Goal: Navigation & Orientation: Understand site structure

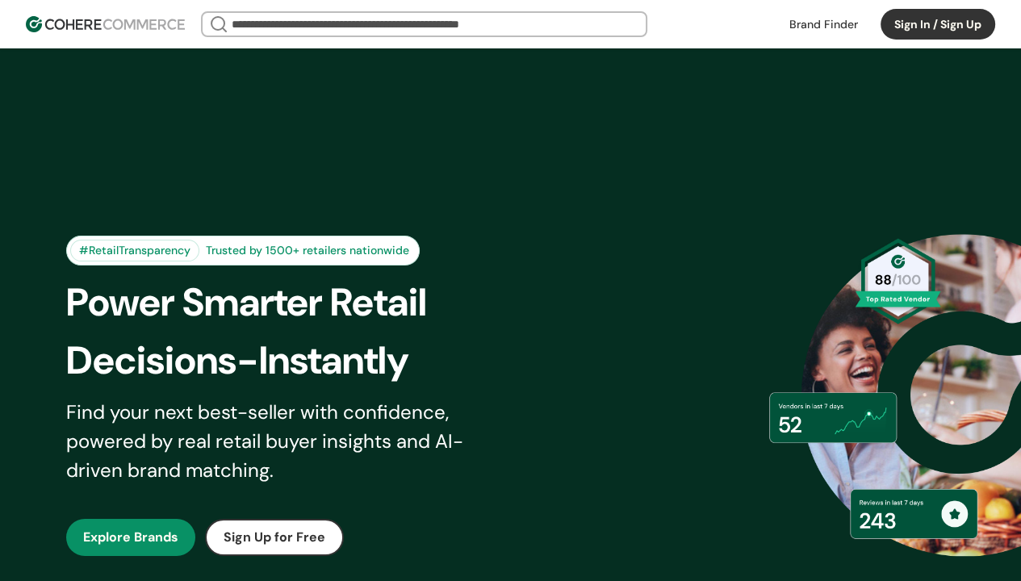
click at [565, 13] on x-pw-glass at bounding box center [510, 290] width 1021 height 581
click at [301, 23] on input "search" at bounding box center [423, 24] width 391 height 23
click at [933, 24] on button "Sign In / Sign Up" at bounding box center [938, 24] width 115 height 31
click at [937, 24] on button "Sign In / Sign Up" at bounding box center [938, 24] width 115 height 31
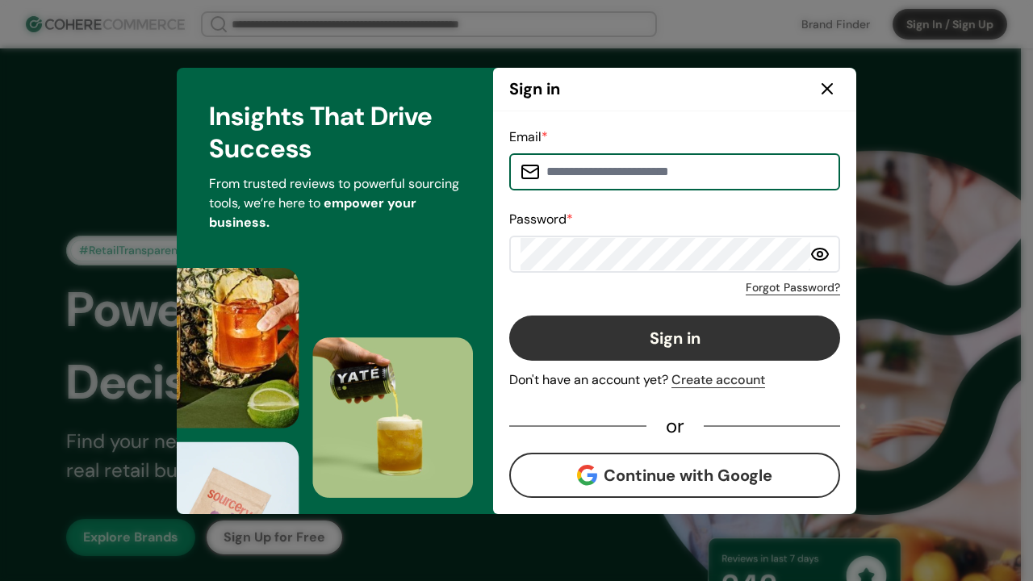
click at [830, 90] on icon at bounding box center [827, 88] width 19 height 19
click at [827, 89] on icon at bounding box center [828, 89] width 10 height 10
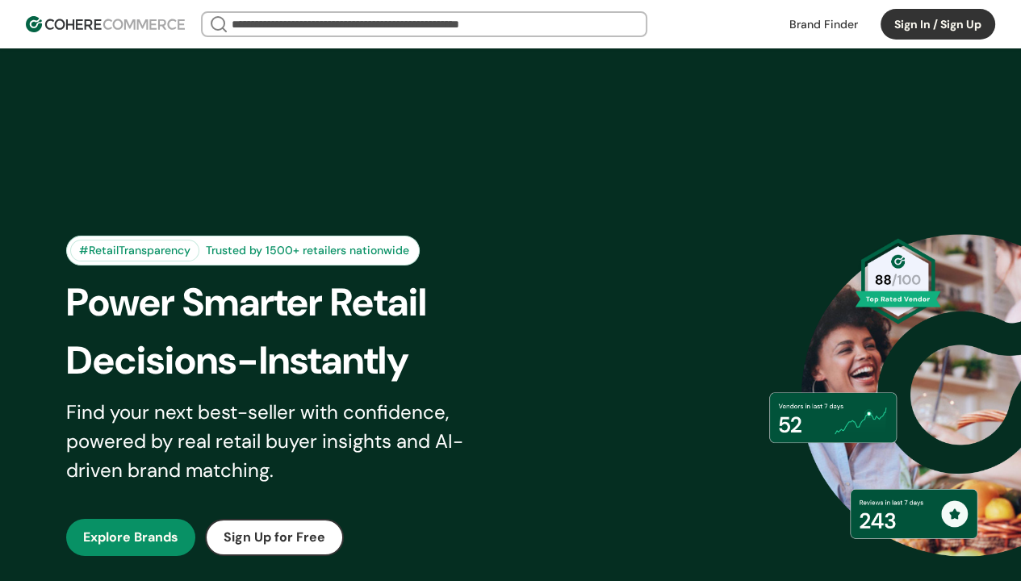
click at [532, 14] on x-pw-glass at bounding box center [510, 290] width 1021 height 581
click at [904, 24] on button "Sign In / Sign Up" at bounding box center [938, 24] width 115 height 31
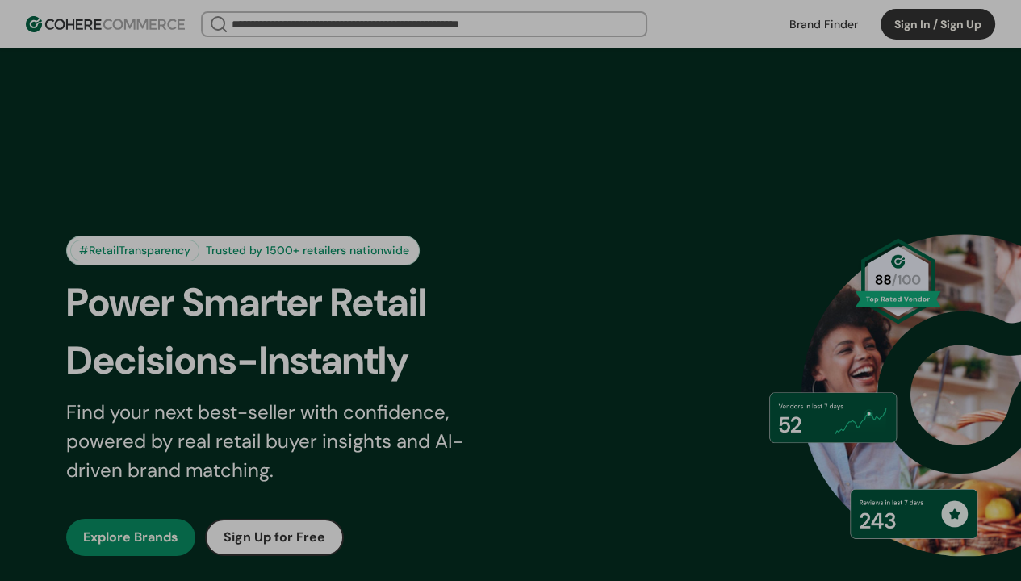
click at [981, 61] on x-pw-glass at bounding box center [510, 290] width 1021 height 581
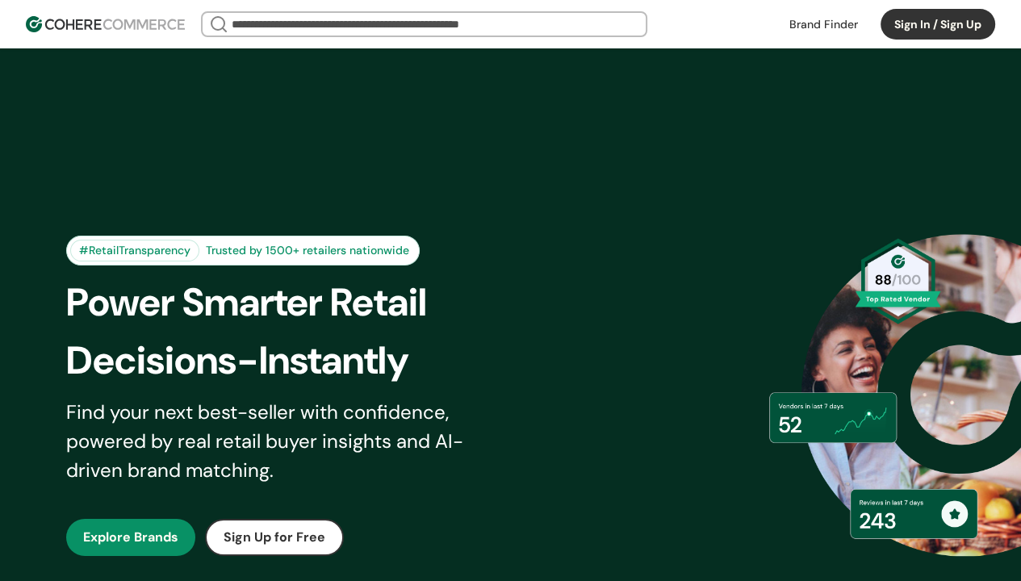
click at [531, 16] on x-pw-glass at bounding box center [510, 290] width 1021 height 581
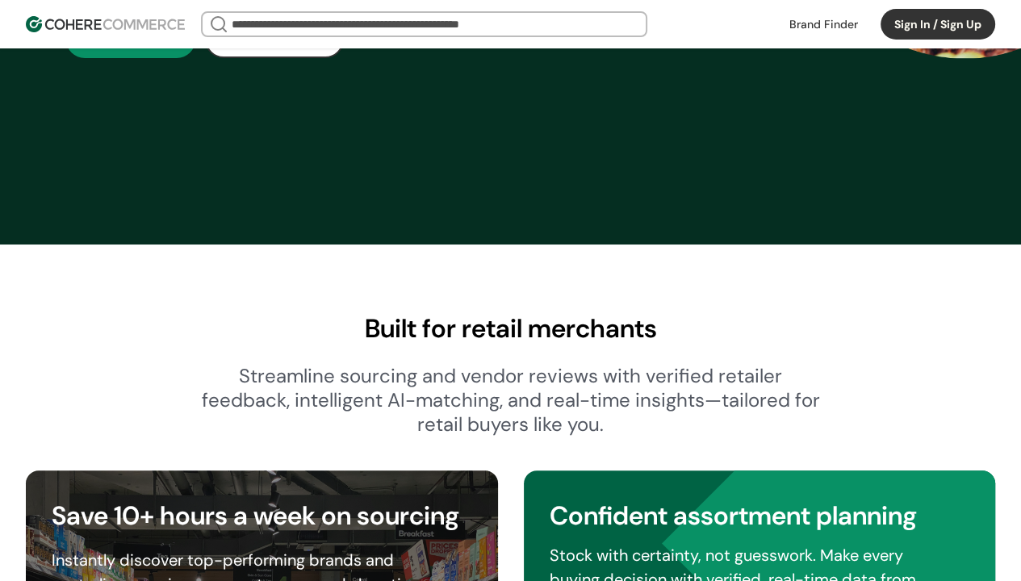
scroll to position [646, 0]
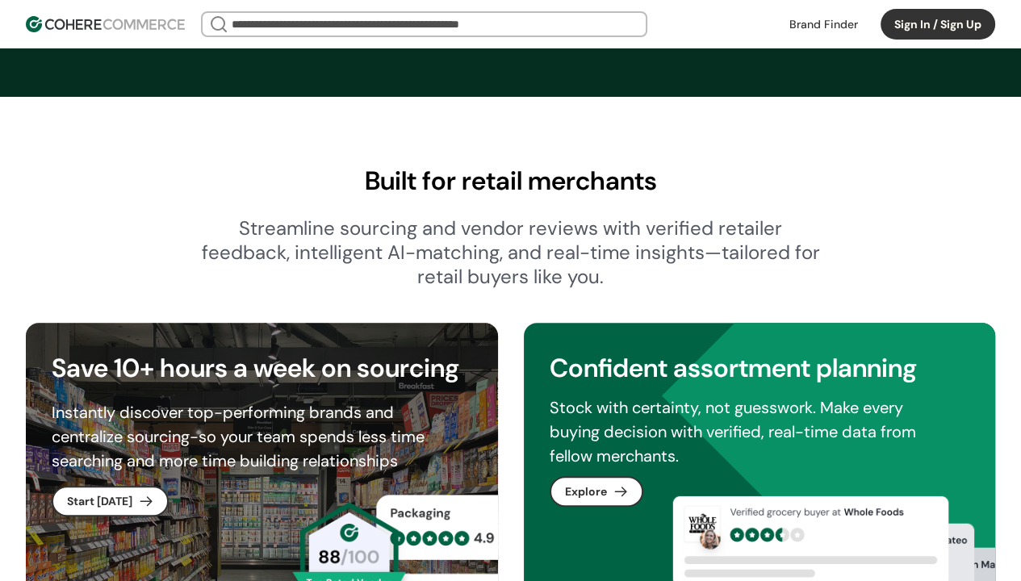
click at [416, 179] on h2 "Built for retail merchants" at bounding box center [510, 180] width 969 height 39
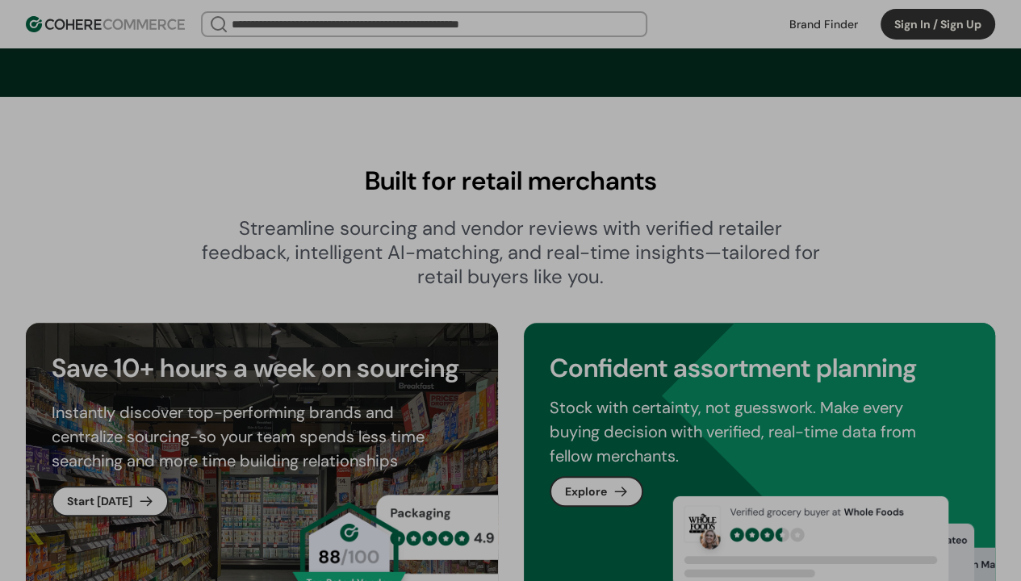
click at [294, 467] on x-pw-glass at bounding box center [510, 290] width 1021 height 581
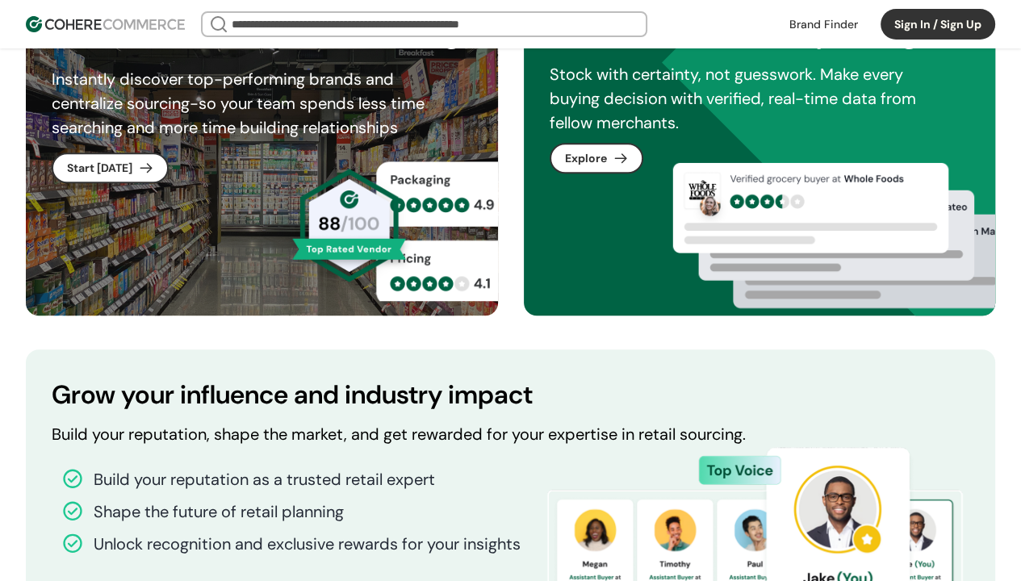
scroll to position [1130, 0]
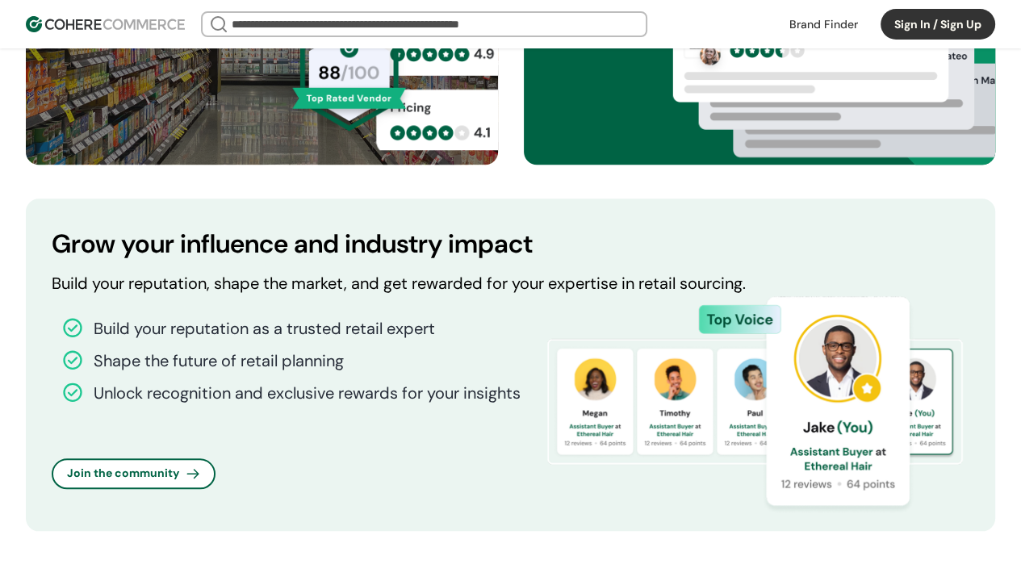
click at [546, 12] on x-pw-glass at bounding box center [510, 290] width 1021 height 581
click at [300, 241] on h2 "Grow your influence and industry impact" at bounding box center [511, 243] width 918 height 39
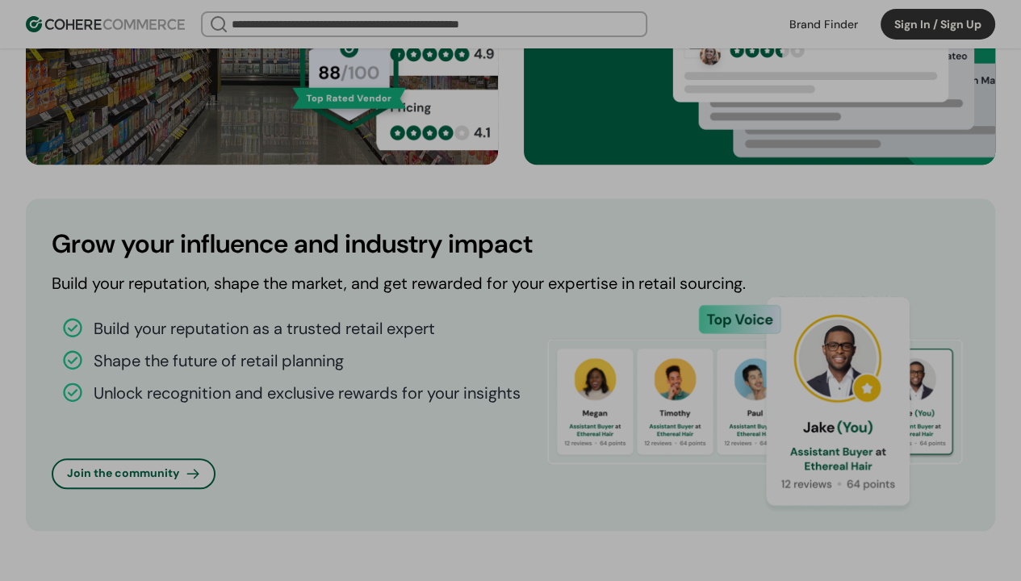
click at [286, 474] on x-pw-glass at bounding box center [510, 290] width 1021 height 581
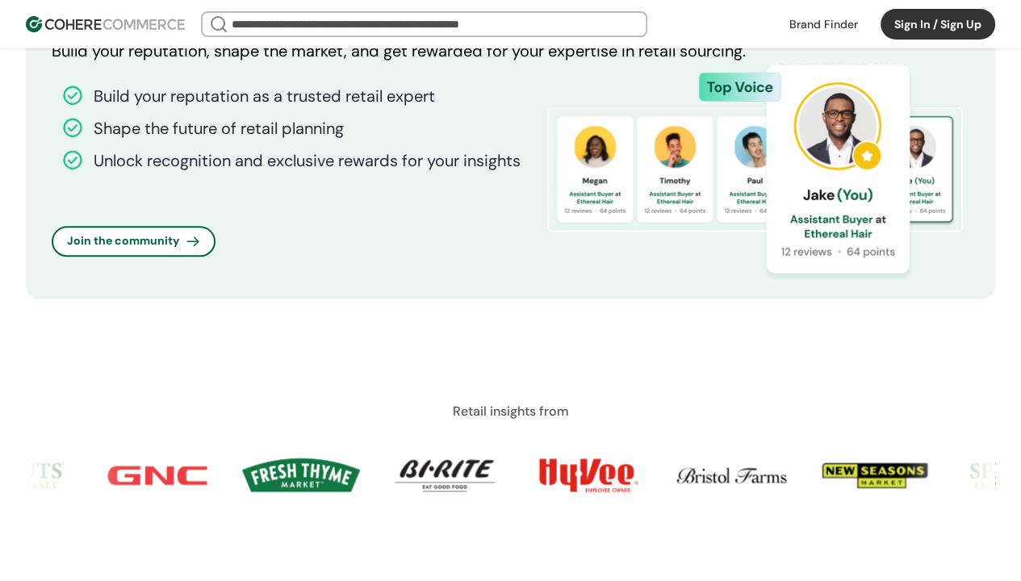
scroll to position [1372, 0]
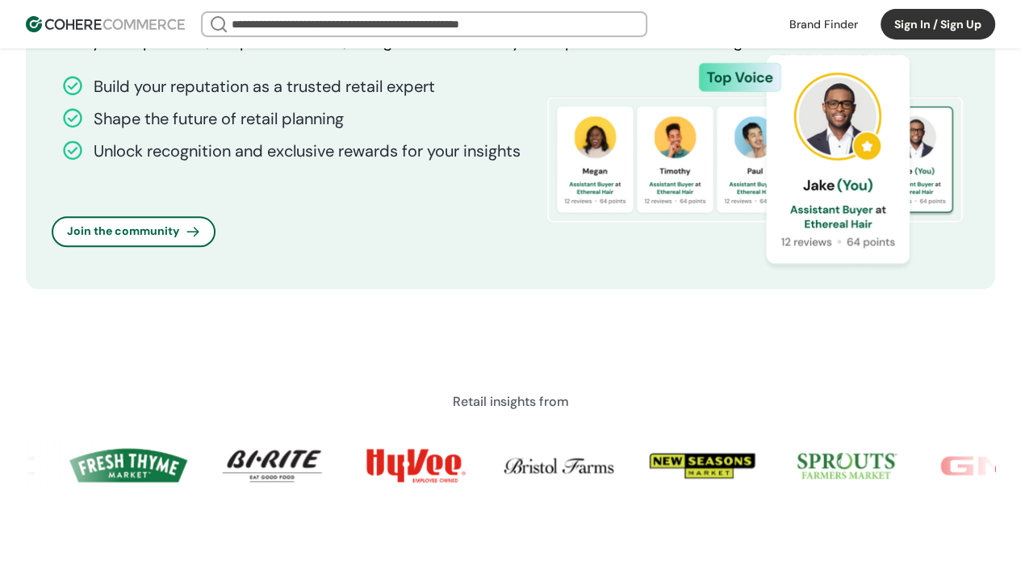
click at [538, 17] on x-pw-glass at bounding box center [510, 290] width 1021 height 581
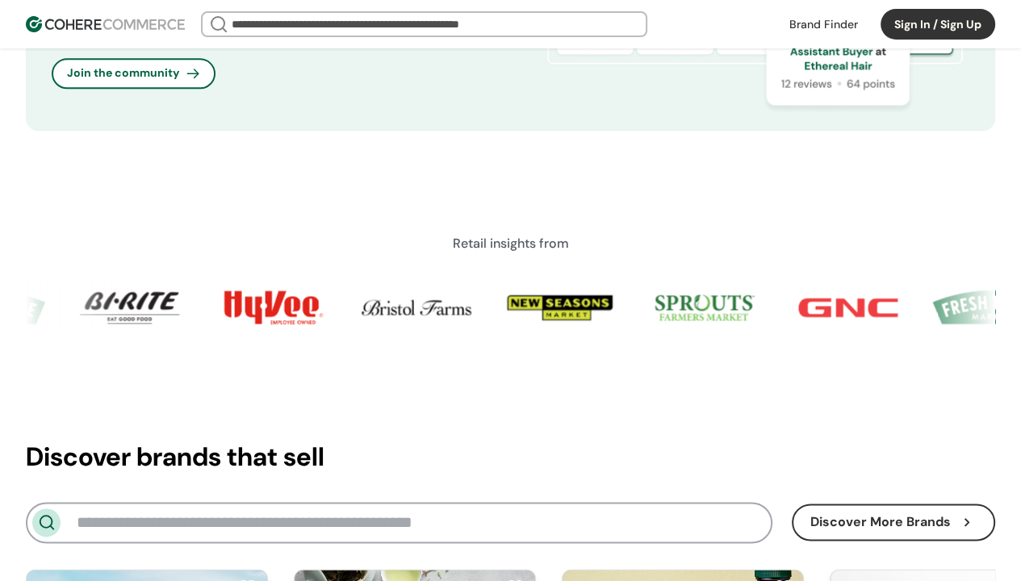
scroll to position [1534, 0]
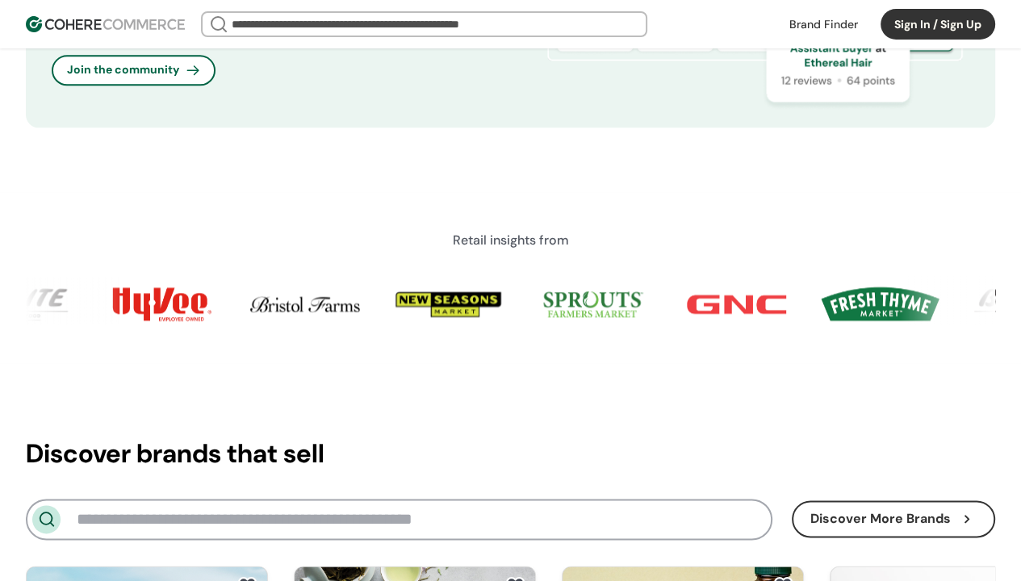
click at [520, 241] on h2 "Retail insights from" at bounding box center [511, 240] width 116 height 19
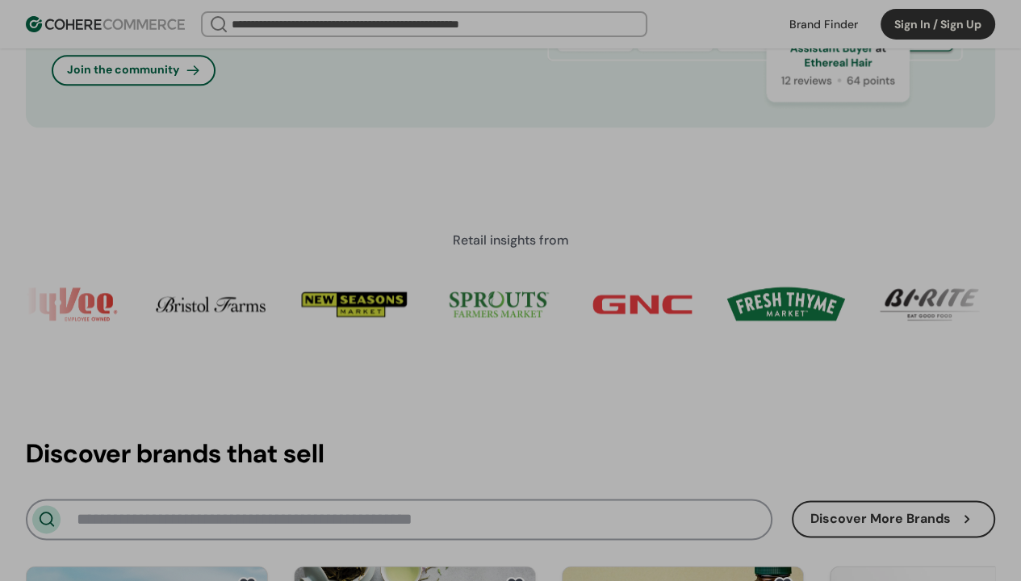
click at [295, 466] on x-pw-glass at bounding box center [510, 290] width 1021 height 581
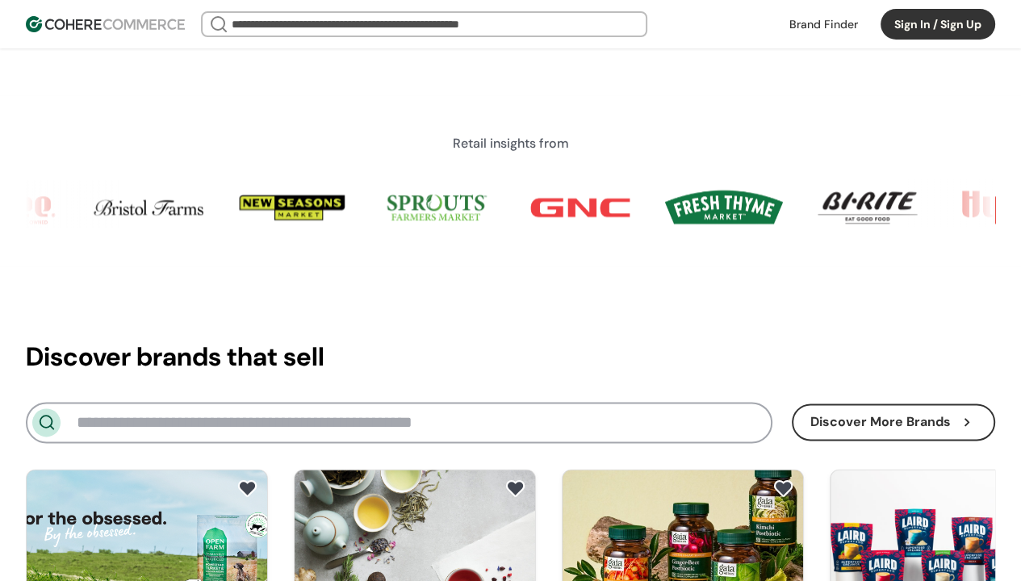
scroll to position [1776, 0]
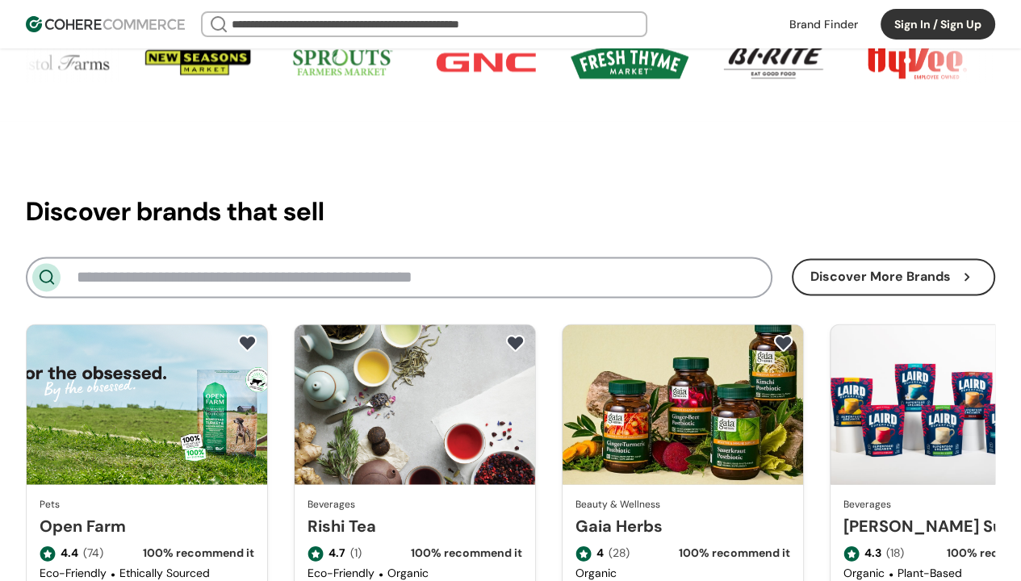
click at [539, 11] on x-pw-glass at bounding box center [510, 290] width 1021 height 581
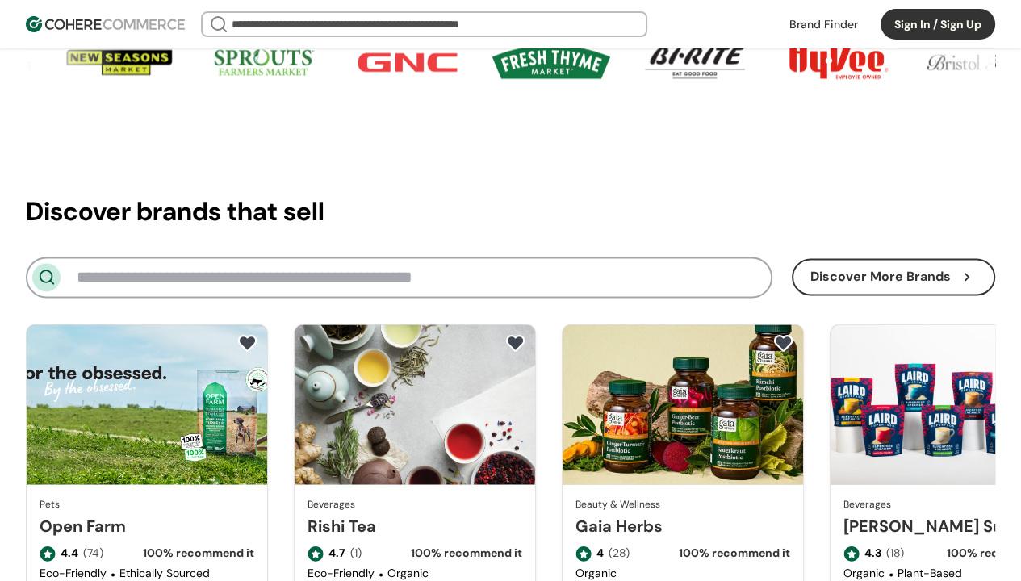
click at [275, 214] on h2 "Discover brands that sell" at bounding box center [510, 211] width 969 height 39
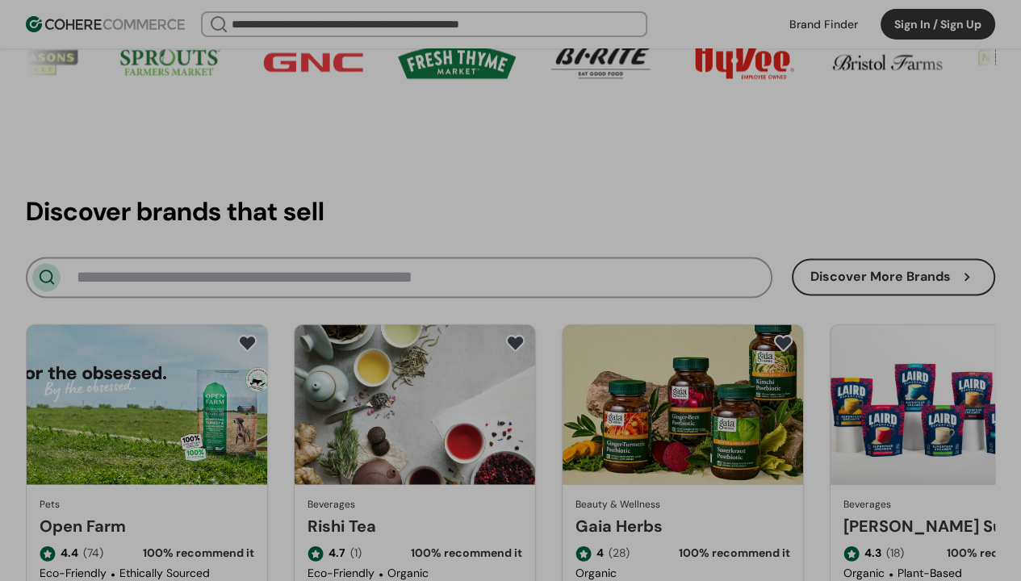
click at [287, 471] on x-pw-glass at bounding box center [510, 290] width 1021 height 581
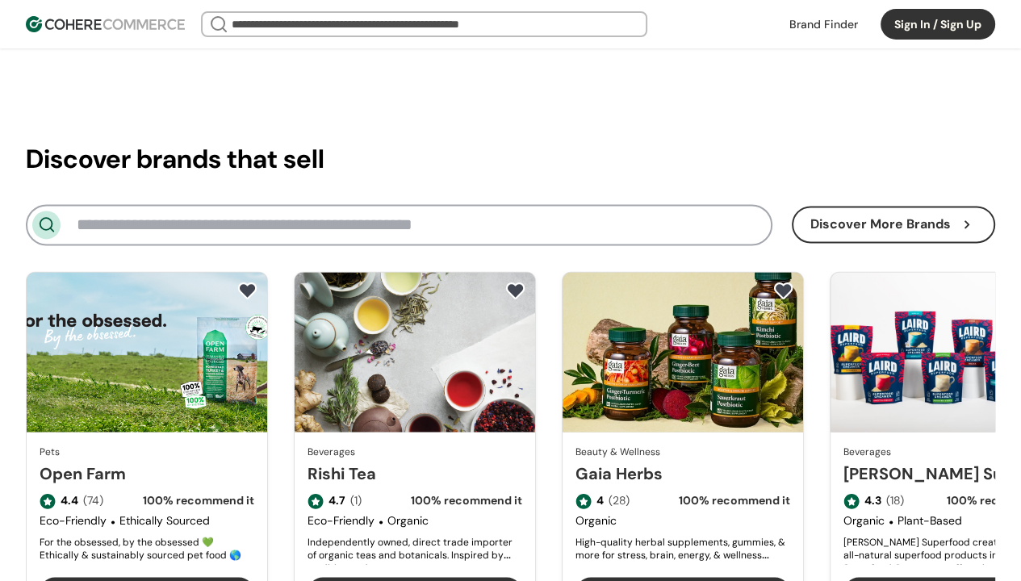
scroll to position [1857, 0]
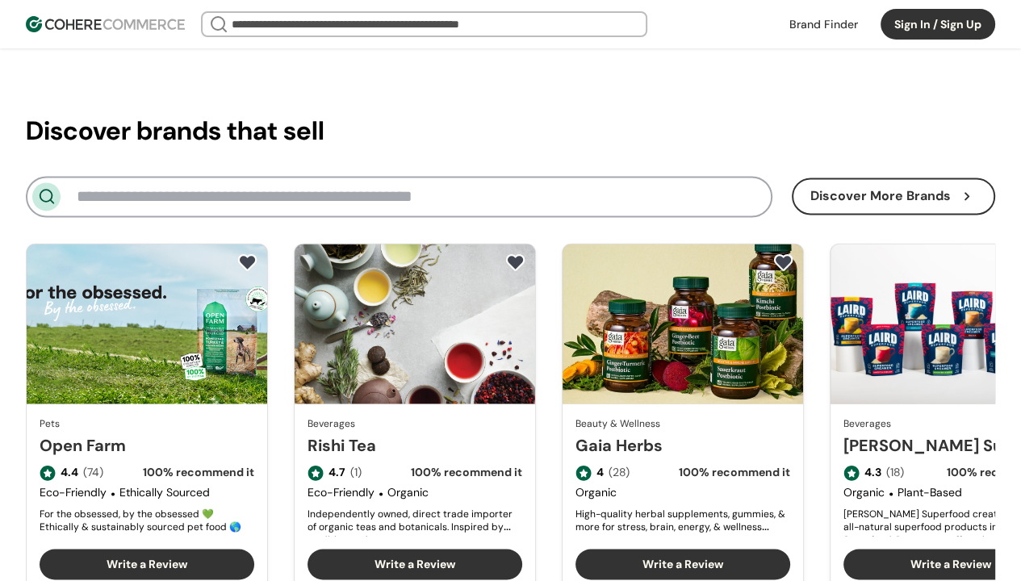
click at [535, 19] on x-pw-glass at bounding box center [510, 290] width 1021 height 581
click at [795, 198] on button "Discover More Brands" at bounding box center [893, 196] width 203 height 37
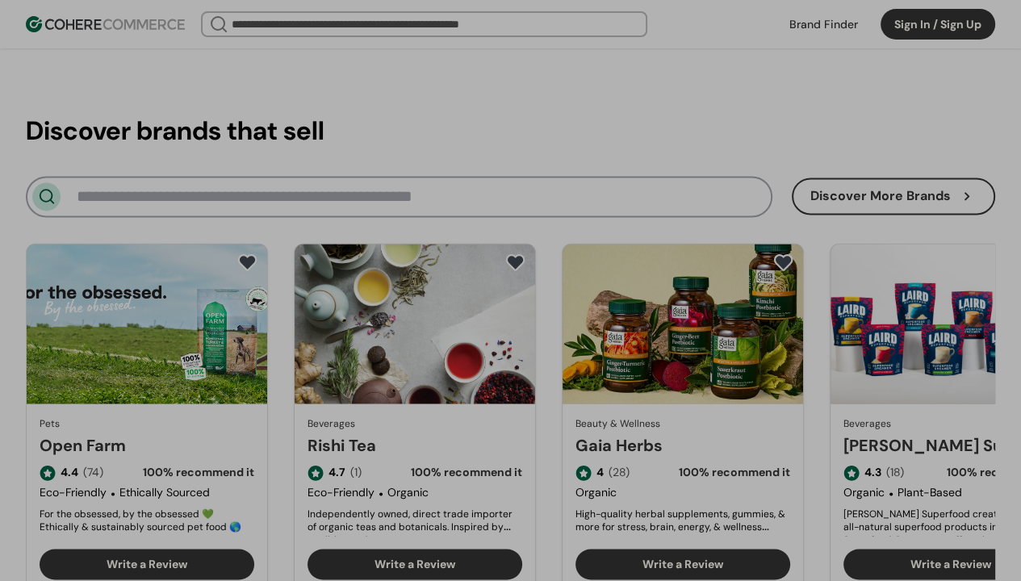
click at [288, 464] on x-pw-glass at bounding box center [510, 290] width 1021 height 581
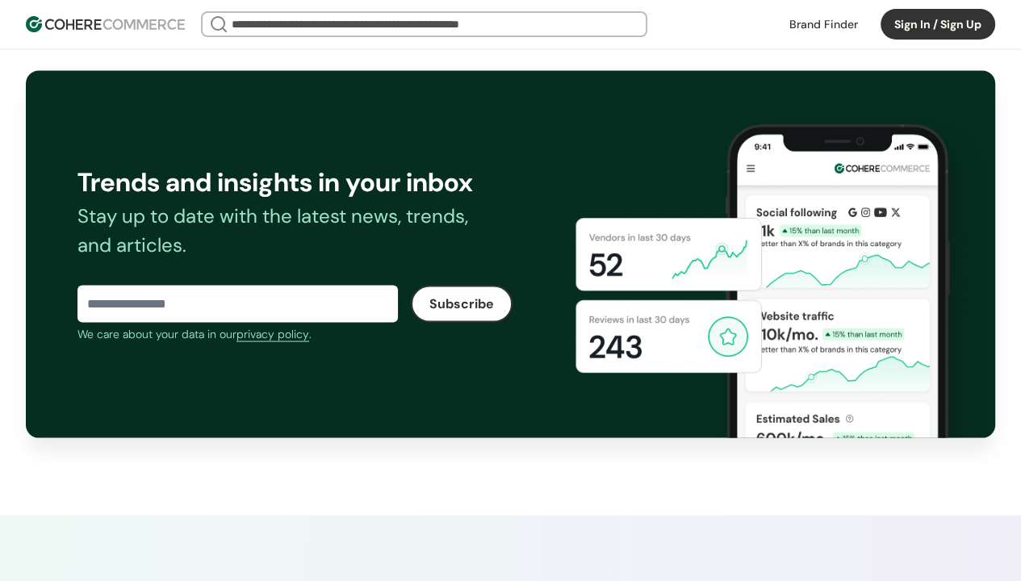
scroll to position [2825, 0]
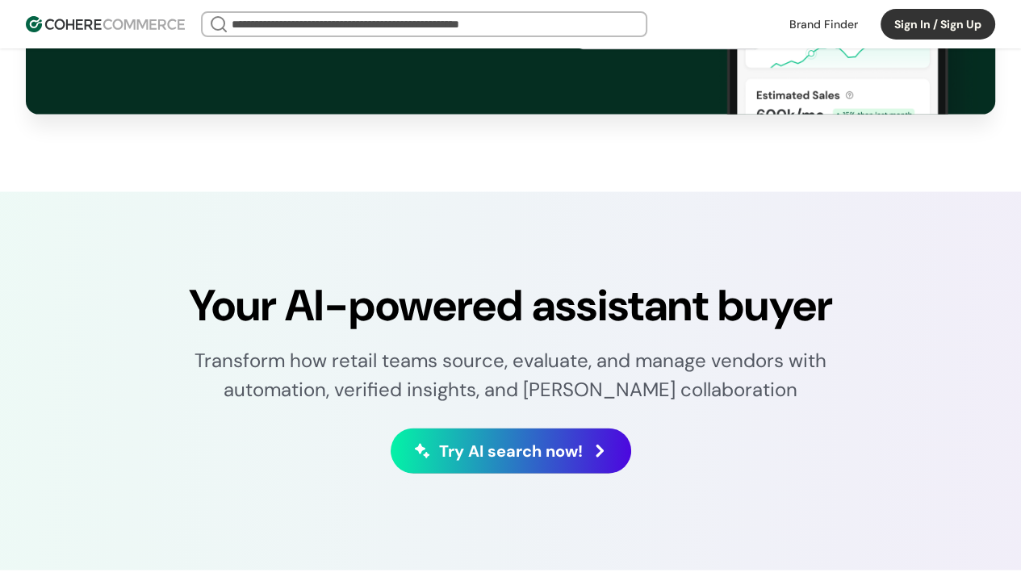
click at [535, 15] on x-pw-glass at bounding box center [510, 290] width 1021 height 581
click at [472, 316] on h2 "Your AI-powered assistant buyer" at bounding box center [510, 305] width 643 height 65
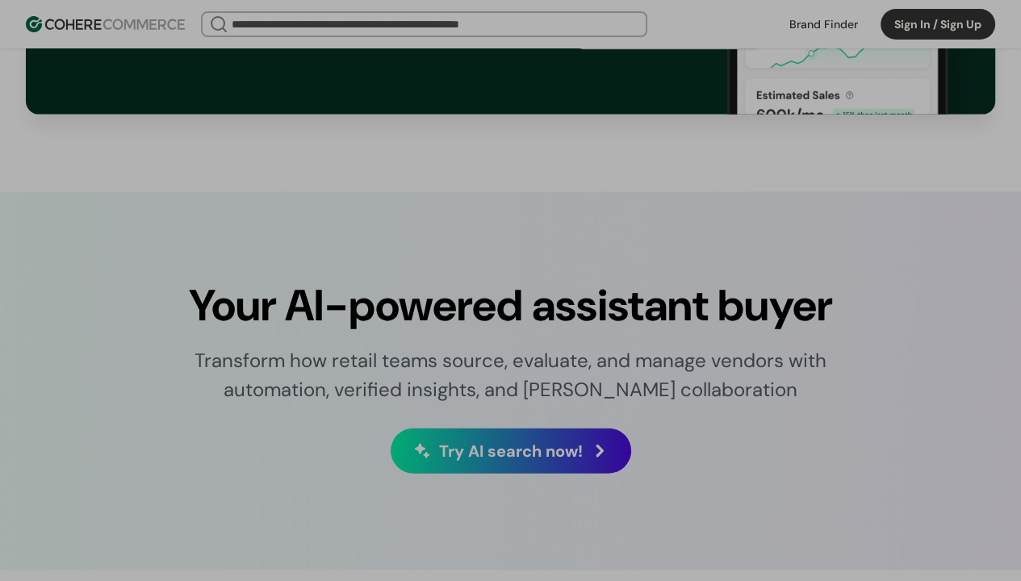
click at [291, 471] on x-pw-glass at bounding box center [510, 290] width 1021 height 581
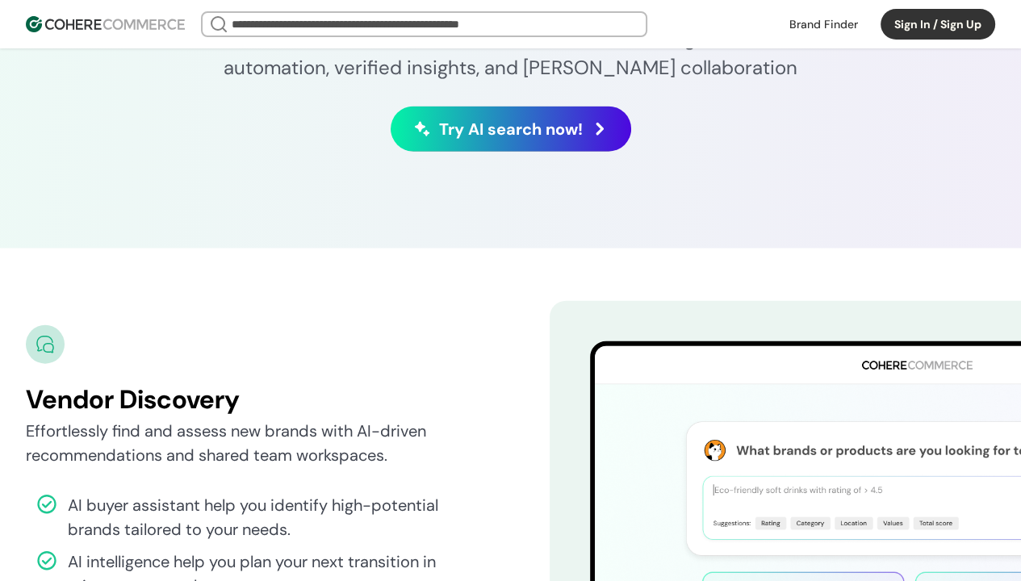
scroll to position [3148, 0]
click at [540, 19] on x-pw-glass at bounding box center [510, 290] width 1021 height 581
click at [495, 140] on span "Try AI search now!" at bounding box center [511, 128] width 144 height 24
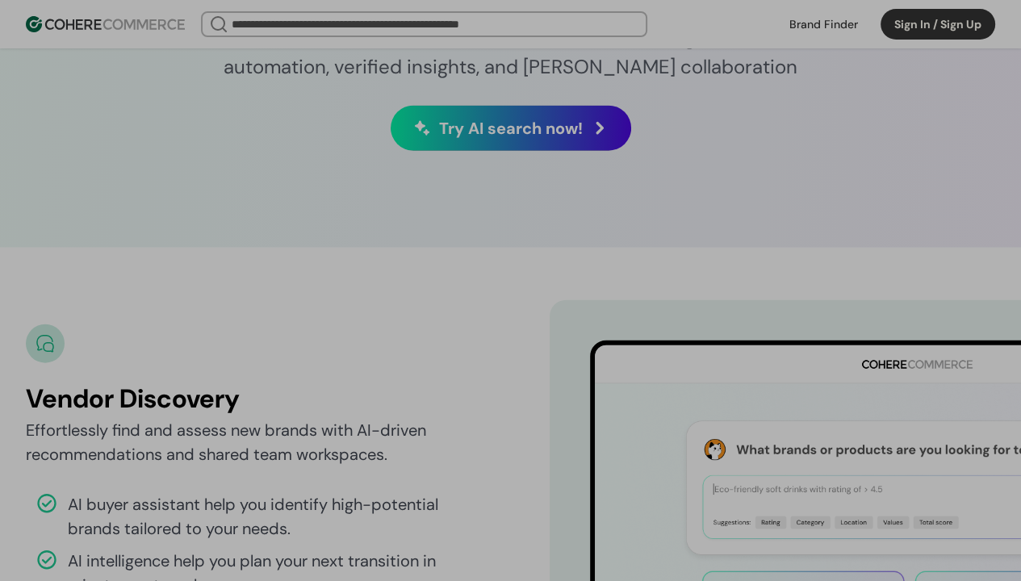
click at [291, 467] on x-pw-glass at bounding box center [510, 290] width 1021 height 581
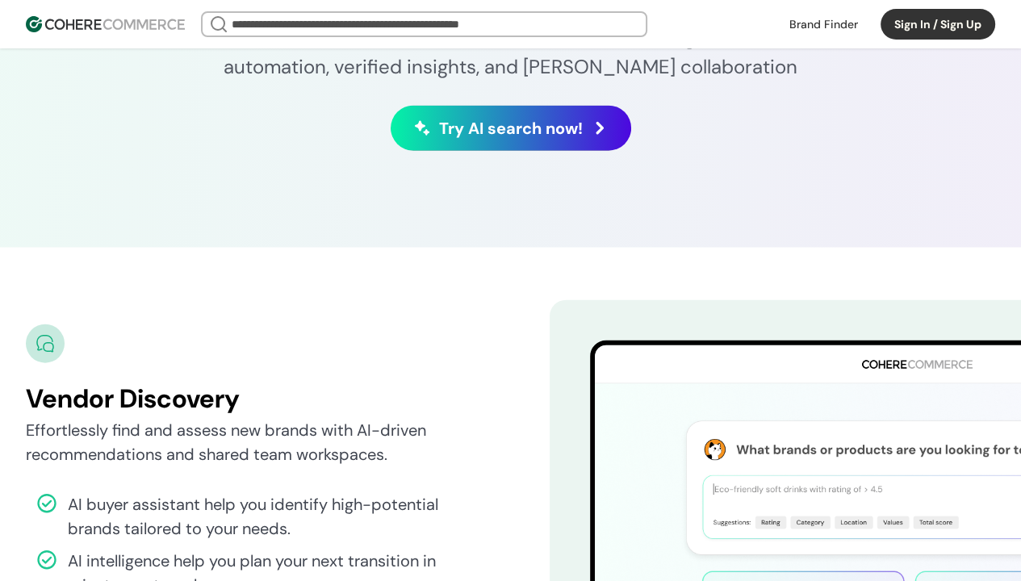
click at [542, 17] on x-pw-glass at bounding box center [510, 290] width 1021 height 581
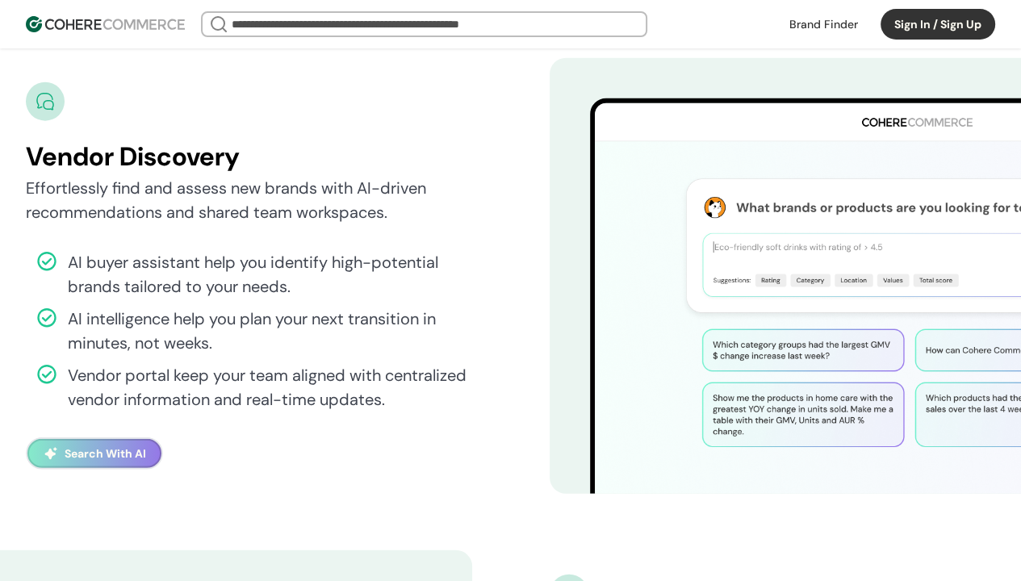
click at [171, 175] on h2 "Vendor Discovery" at bounding box center [249, 156] width 446 height 39
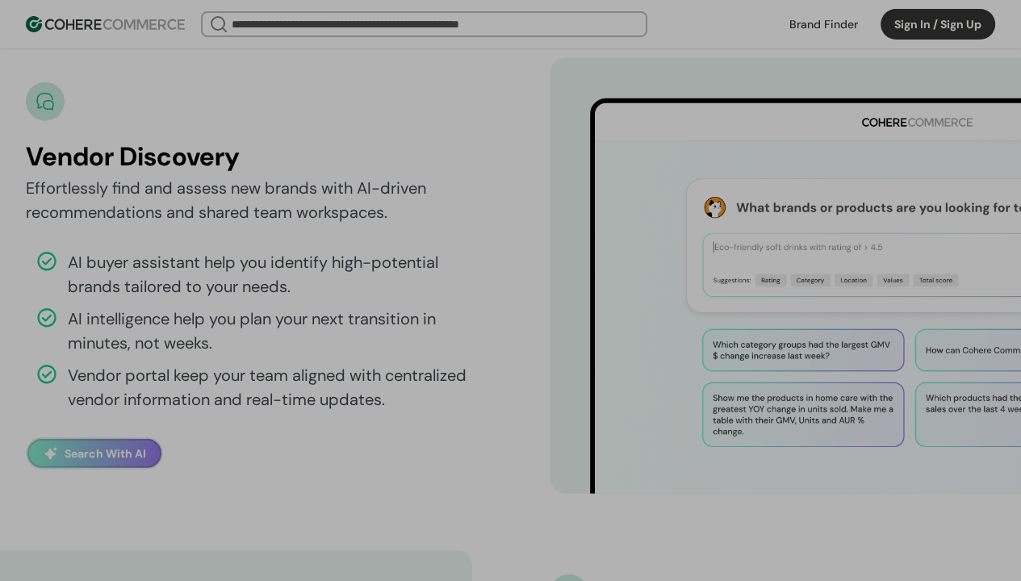
click at [295, 464] on x-pw-glass at bounding box center [510, 290] width 1021 height 581
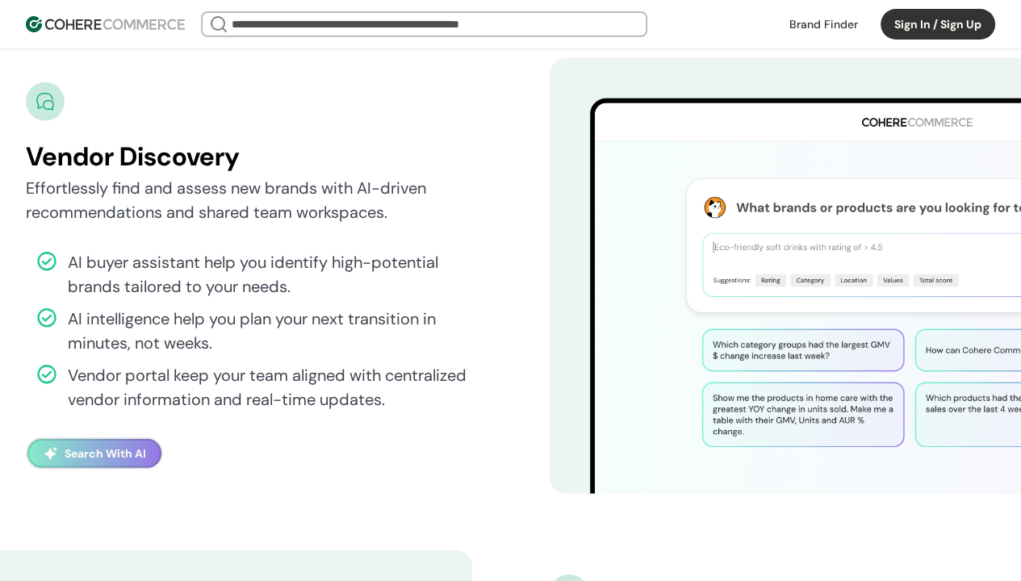
click at [537, 16] on x-pw-glass at bounding box center [510, 290] width 1021 height 581
click at [95, 468] on button "Search With AI" at bounding box center [94, 453] width 134 height 29
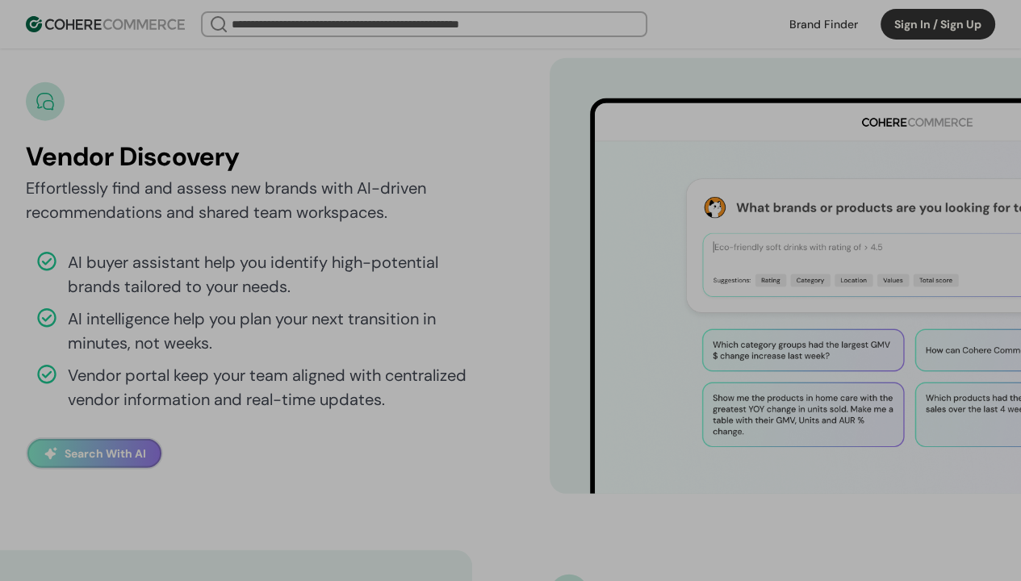
click at [291, 469] on x-pw-glass at bounding box center [510, 290] width 1021 height 581
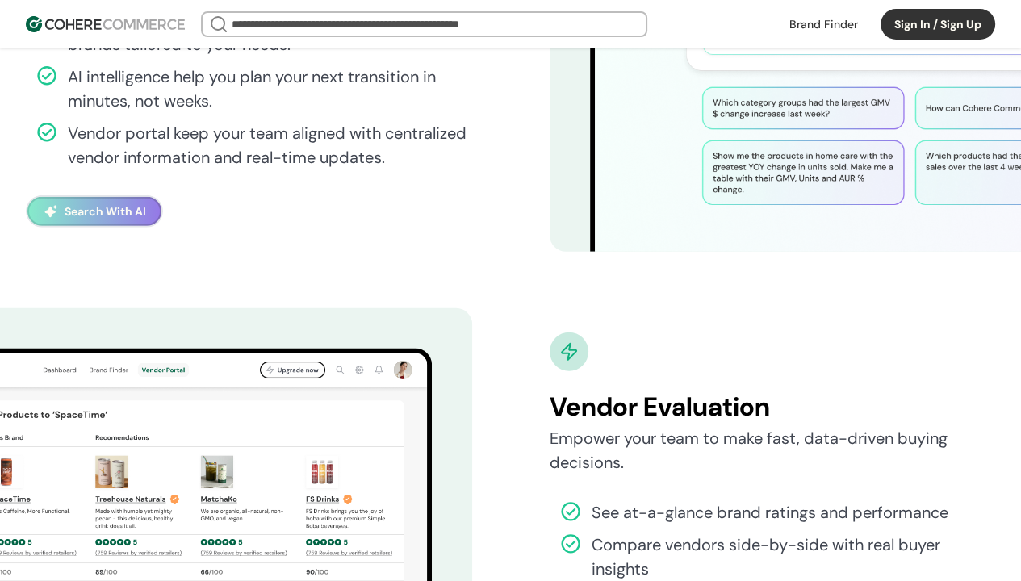
scroll to position [3875, 0]
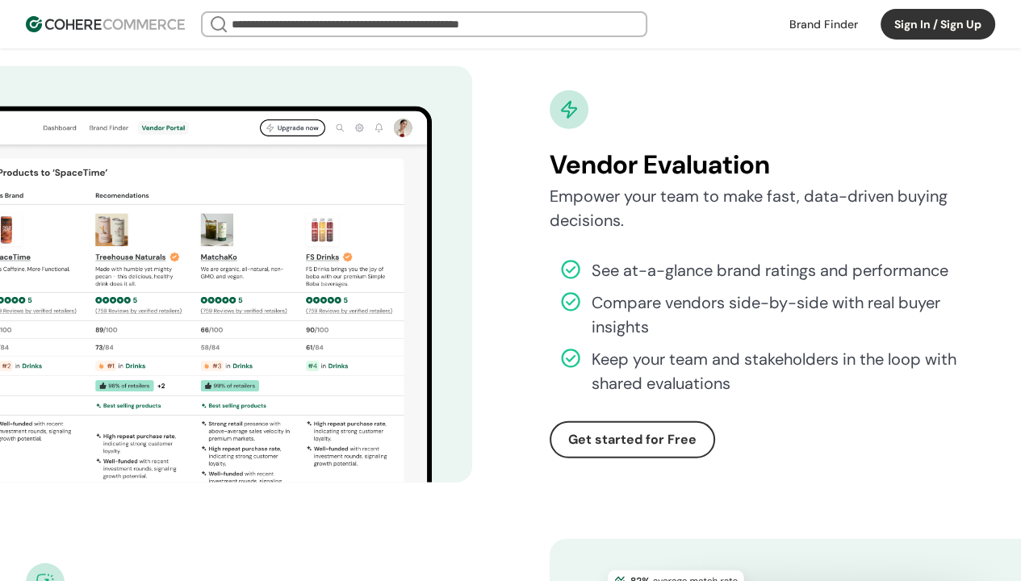
click at [544, 15] on x-pw-glass at bounding box center [510, 290] width 1021 height 581
click at [613, 183] on h2 "Vendor Evaluation" at bounding box center [773, 164] width 446 height 39
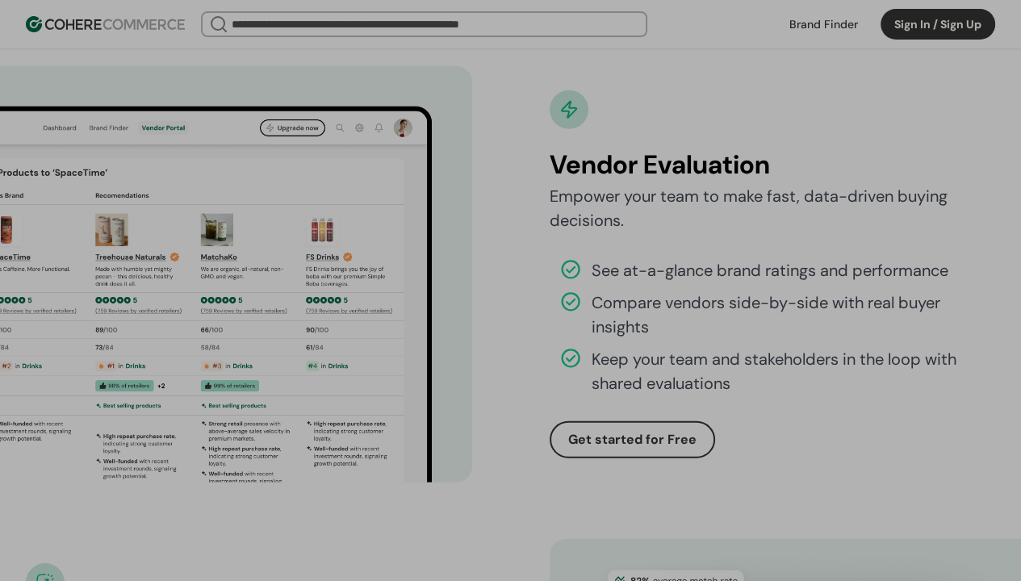
click at [289, 470] on x-pw-glass at bounding box center [510, 290] width 1021 height 581
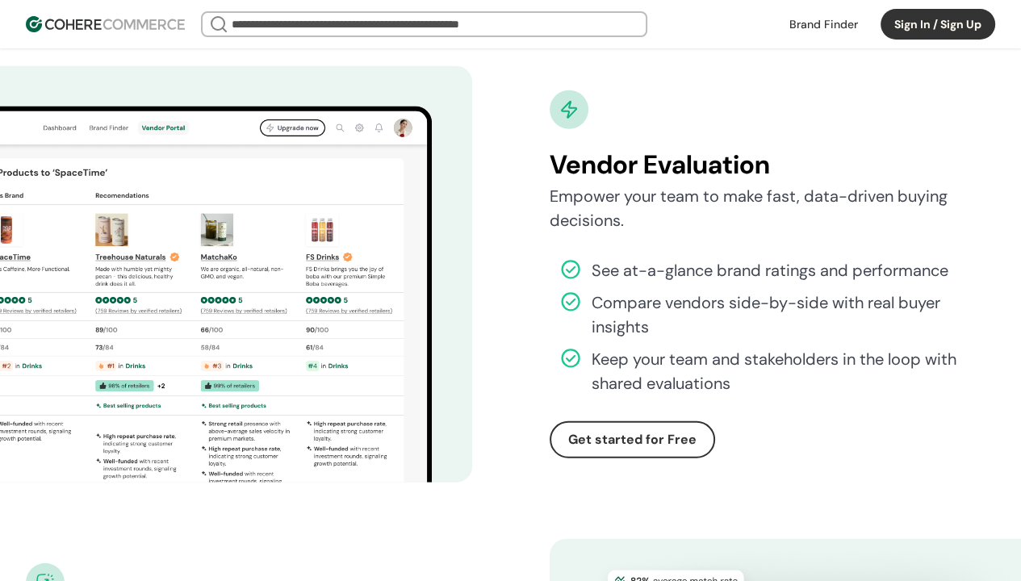
click at [538, 17] on x-pw-glass at bounding box center [510, 290] width 1021 height 581
click at [550, 455] on button "Get started for Free" at bounding box center [632, 439] width 165 height 37
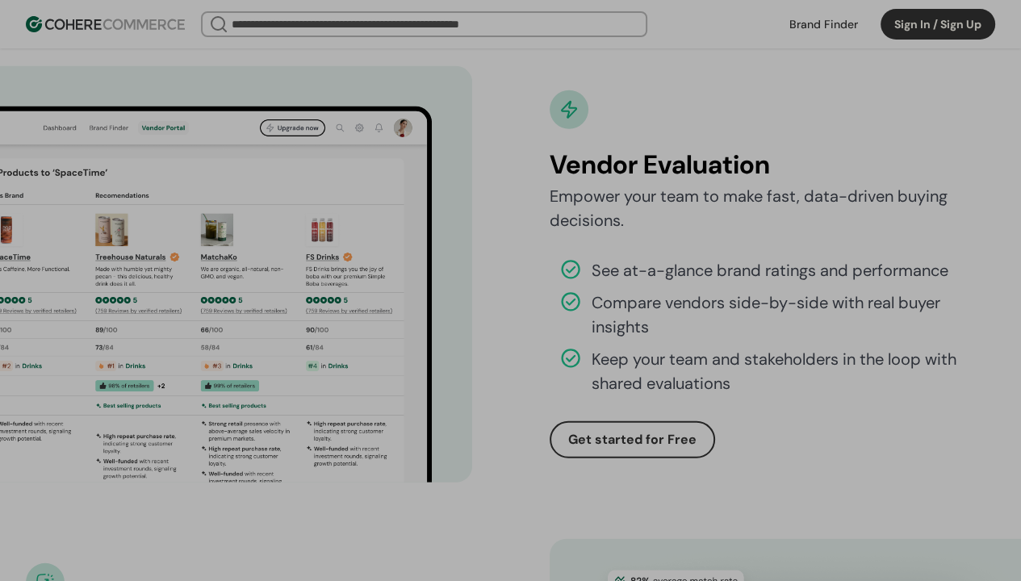
click at [296, 468] on x-pw-glass at bounding box center [510, 290] width 1021 height 581
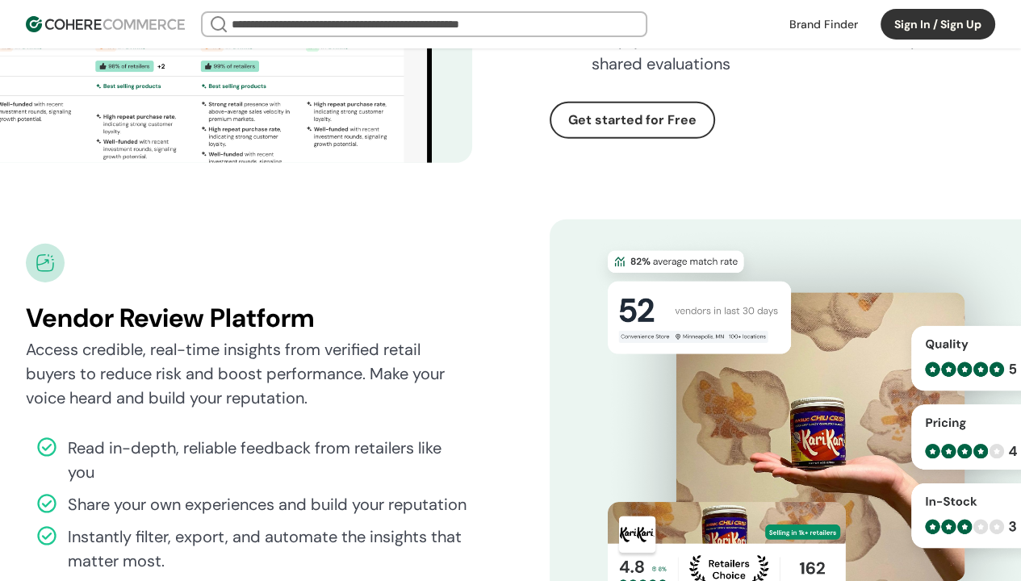
scroll to position [4278, 0]
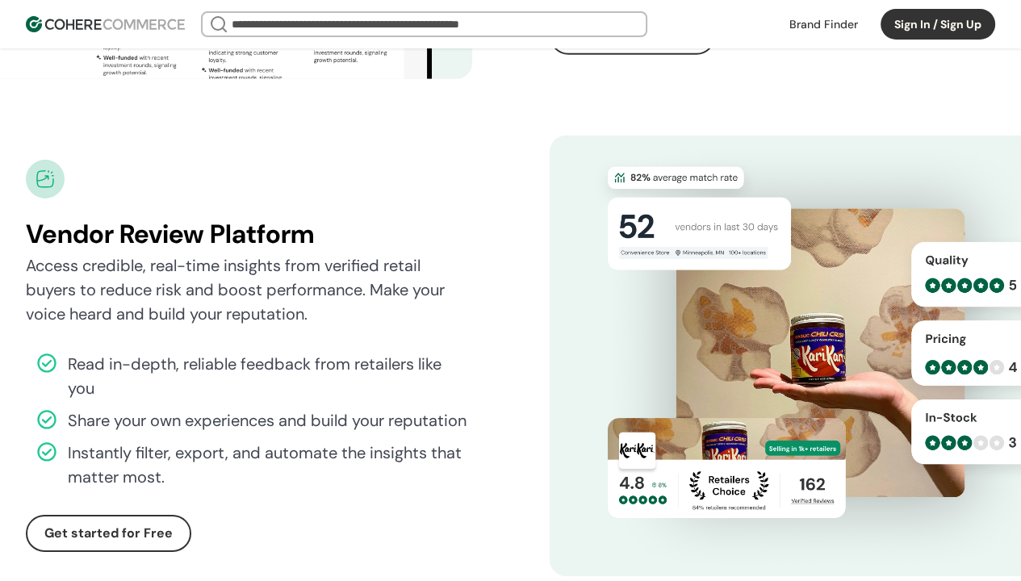
click at [537, 15] on x-pw-glass at bounding box center [510, 290] width 1021 height 581
click at [204, 253] on h2 "Vendor Review Platform" at bounding box center [249, 234] width 446 height 39
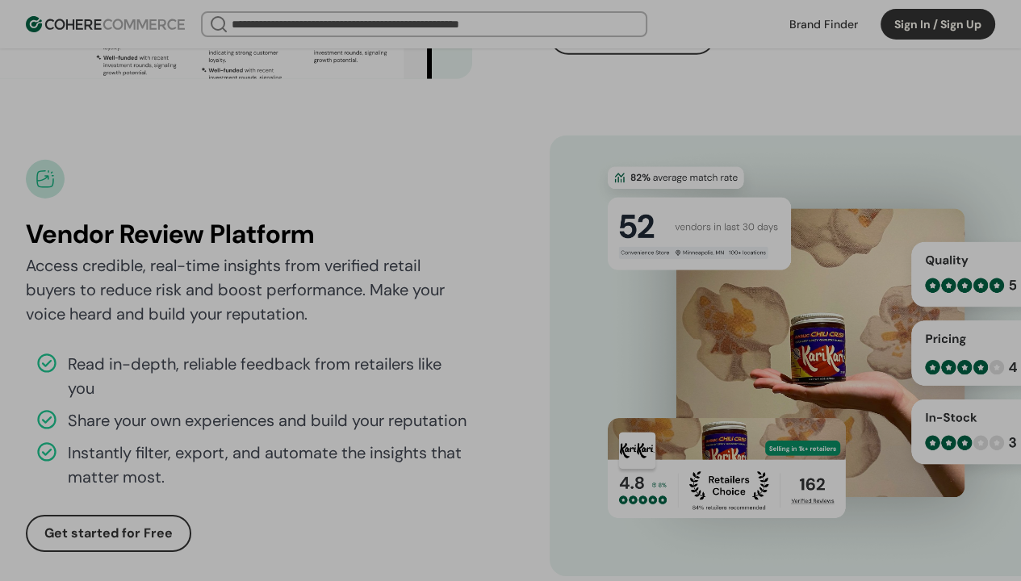
click at [291, 466] on x-pw-glass at bounding box center [510, 290] width 1021 height 581
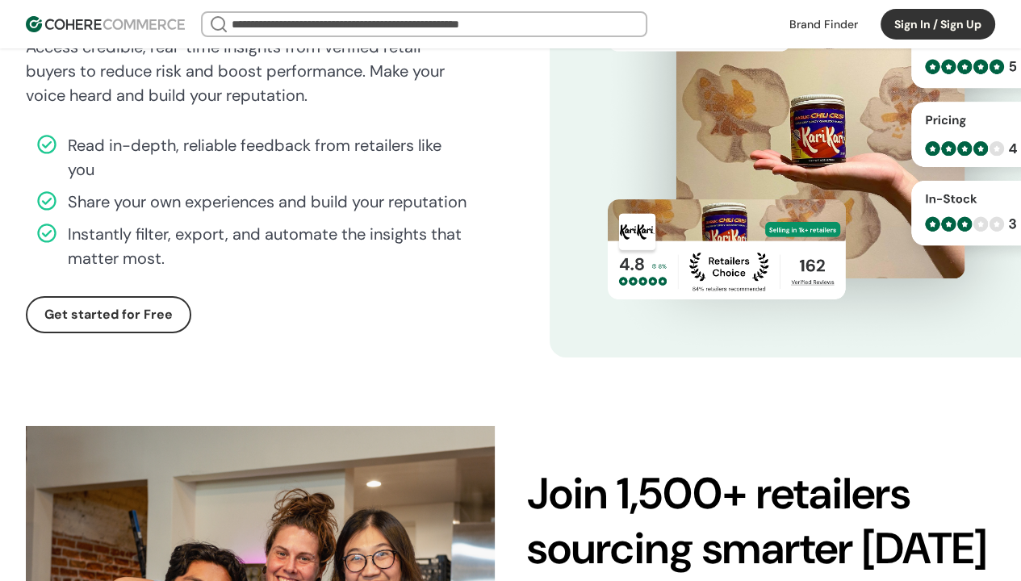
scroll to position [4520, 0]
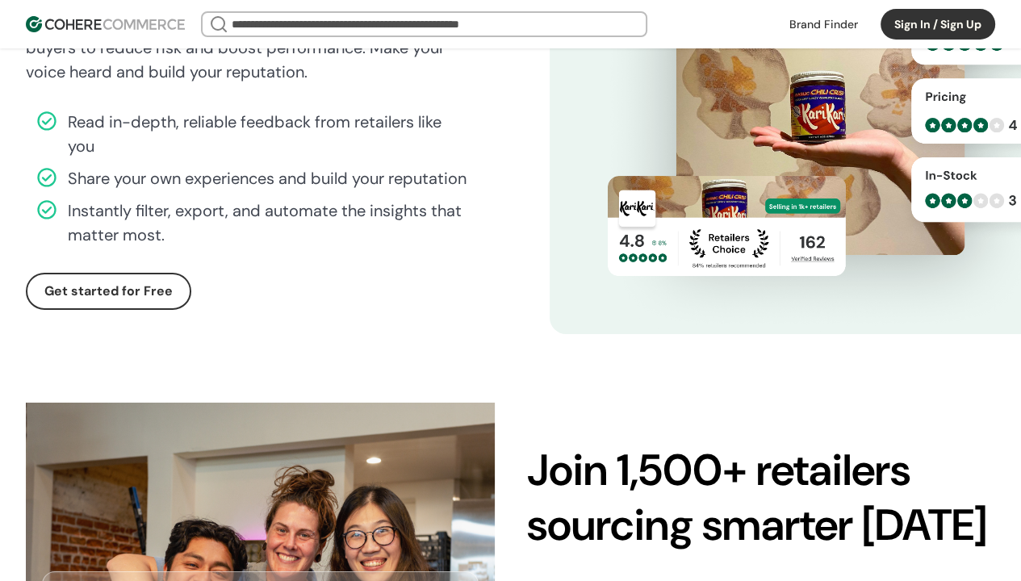
click at [539, 20] on x-pw-glass at bounding box center [510, 290] width 1021 height 581
click at [68, 310] on button "Get started for Free" at bounding box center [108, 291] width 165 height 37
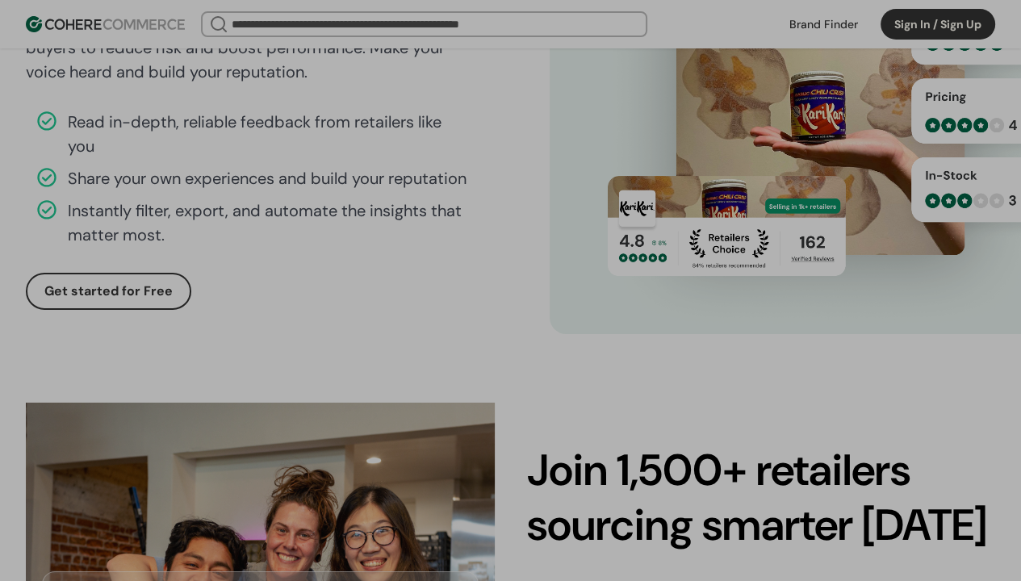
click at [292, 467] on x-pw-glass at bounding box center [510, 290] width 1021 height 581
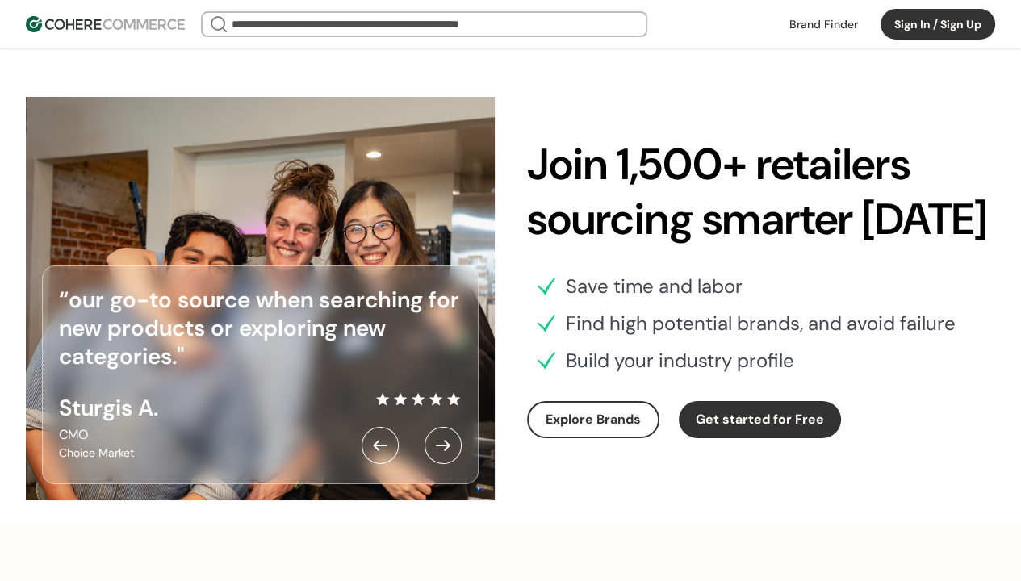
scroll to position [4843, 0]
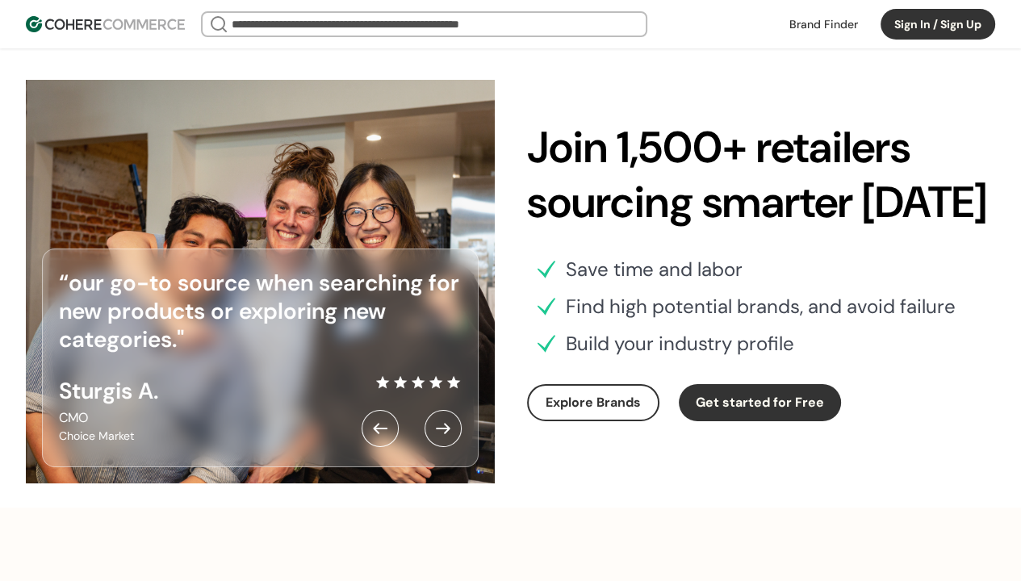
click at [538, 17] on x-pw-glass at bounding box center [510, 290] width 1021 height 581
click at [574, 174] on h2 "Join 1,500+ retailers sourcing smarter [DATE]" at bounding box center [761, 174] width 469 height 109
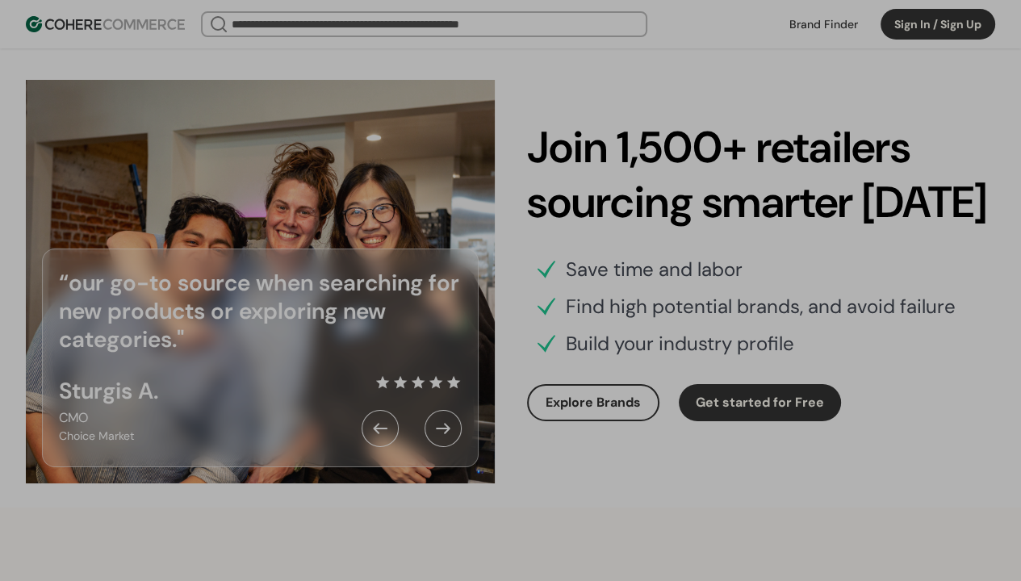
click at [289, 467] on x-pw-glass at bounding box center [510, 290] width 1021 height 581
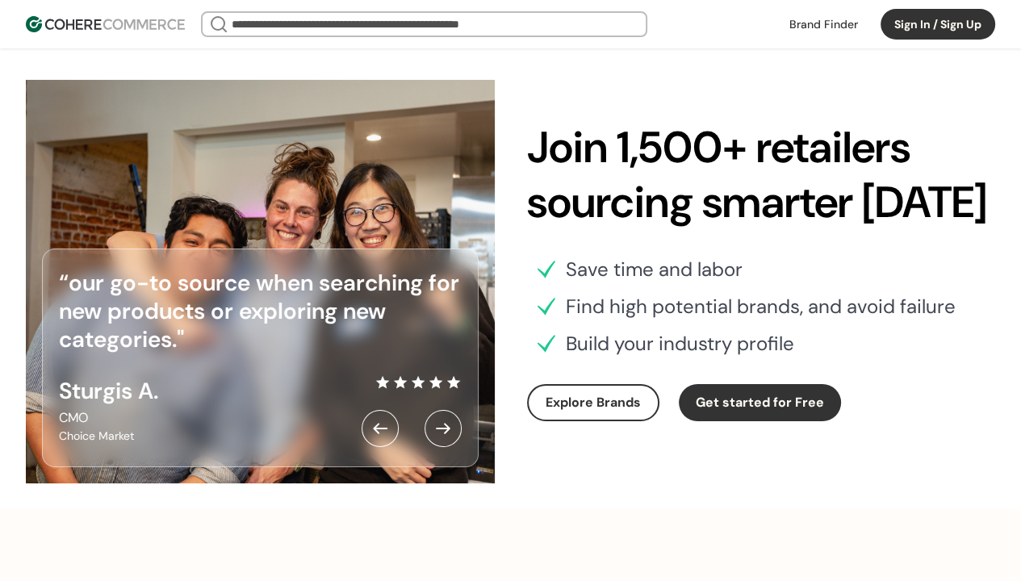
click at [539, 17] on x-pw-glass at bounding box center [510, 290] width 1021 height 581
click at [630, 421] on button "Explore Brands" at bounding box center [593, 402] width 132 height 37
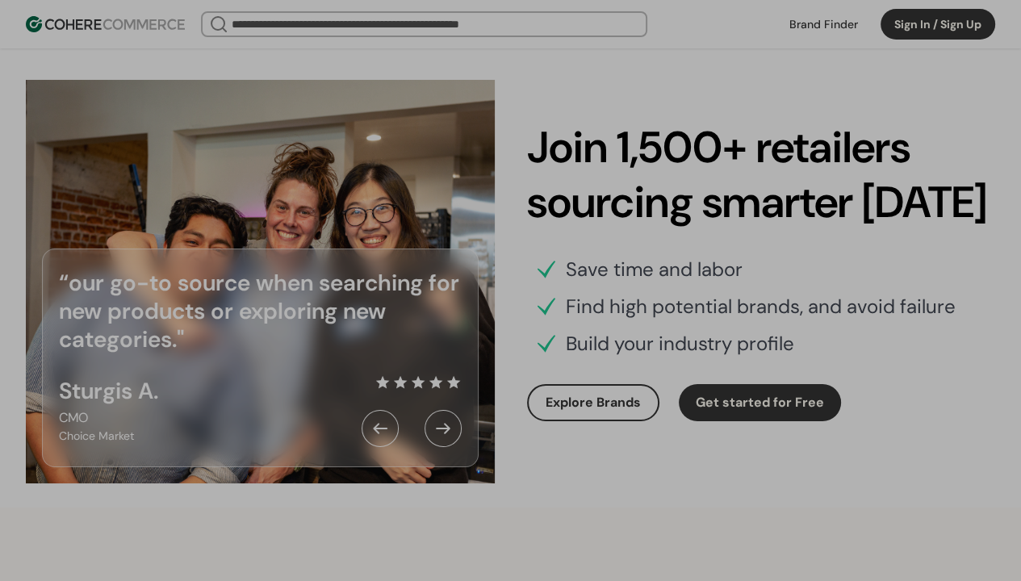
click at [287, 467] on x-pw-glass at bounding box center [510, 290] width 1021 height 581
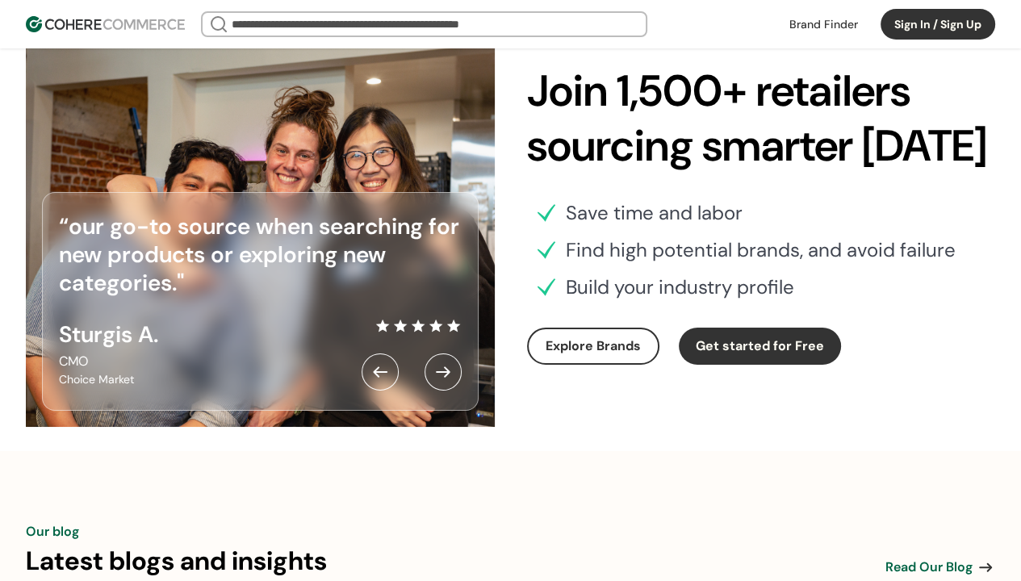
scroll to position [4924, 0]
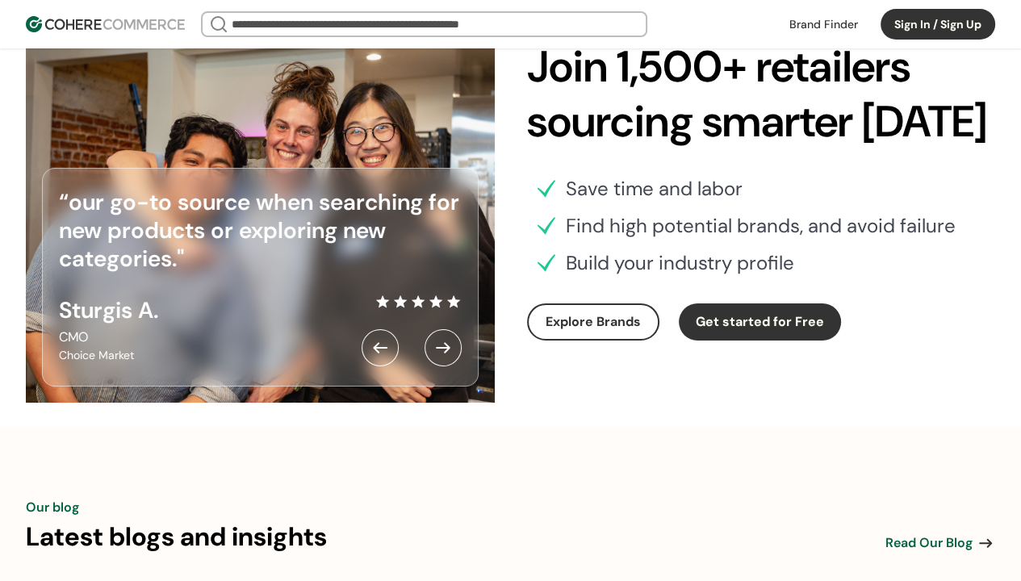
click at [542, 10] on x-pw-glass at bounding box center [510, 290] width 1021 height 581
click at [735, 341] on button "Get started for Free" at bounding box center [760, 322] width 162 height 37
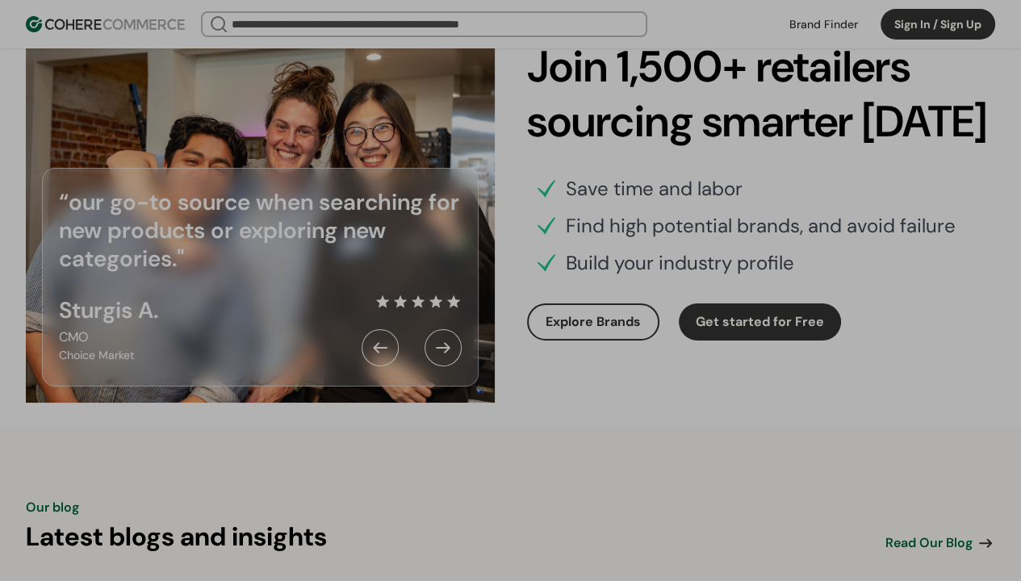
click at [296, 468] on x-pw-glass at bounding box center [510, 290] width 1021 height 581
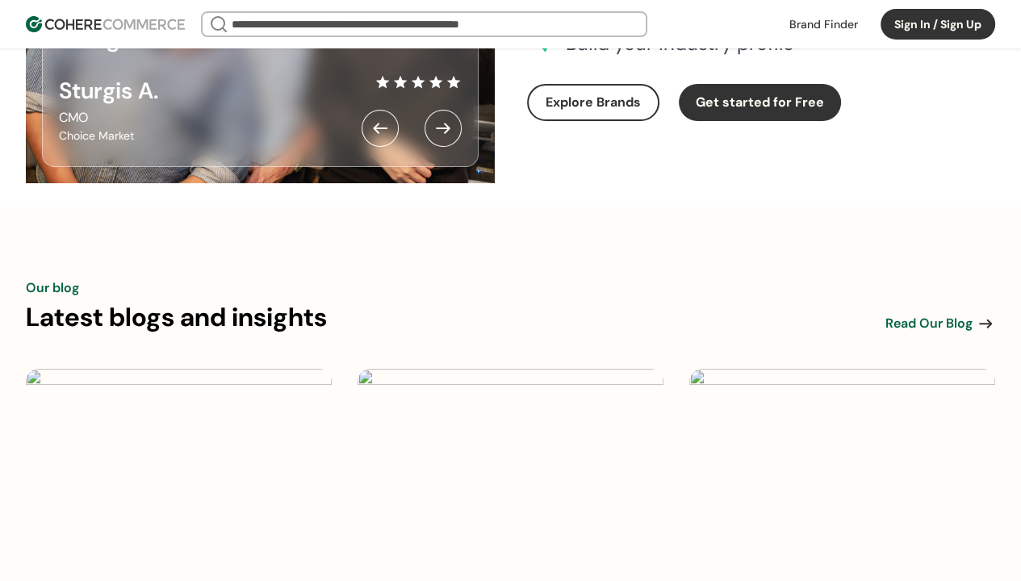
scroll to position [5328, 0]
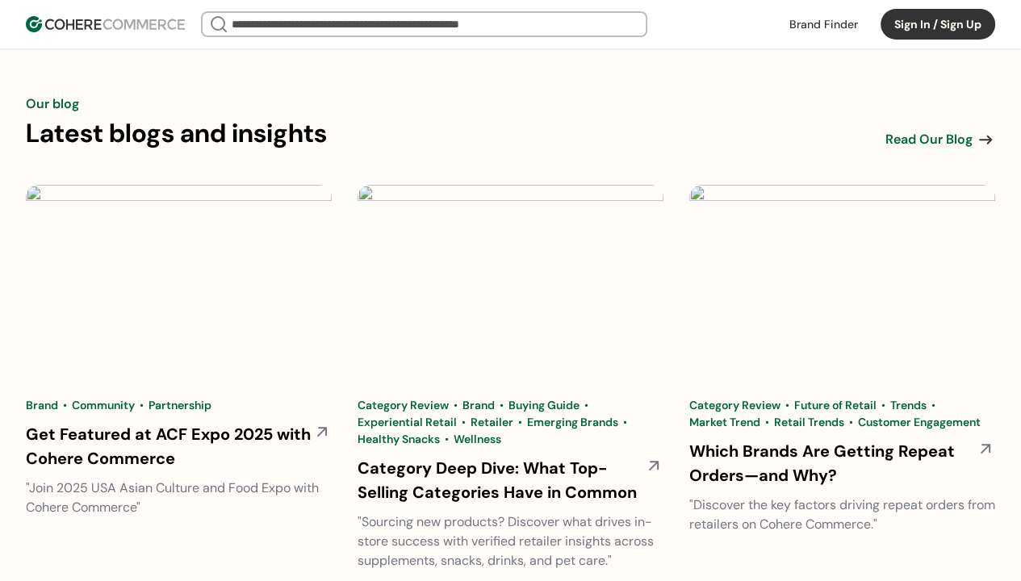
click at [535, 16] on x-pw-glass at bounding box center [510, 290] width 1021 height 581
click at [68, 114] on link "Our blog" at bounding box center [52, 103] width 53 height 19
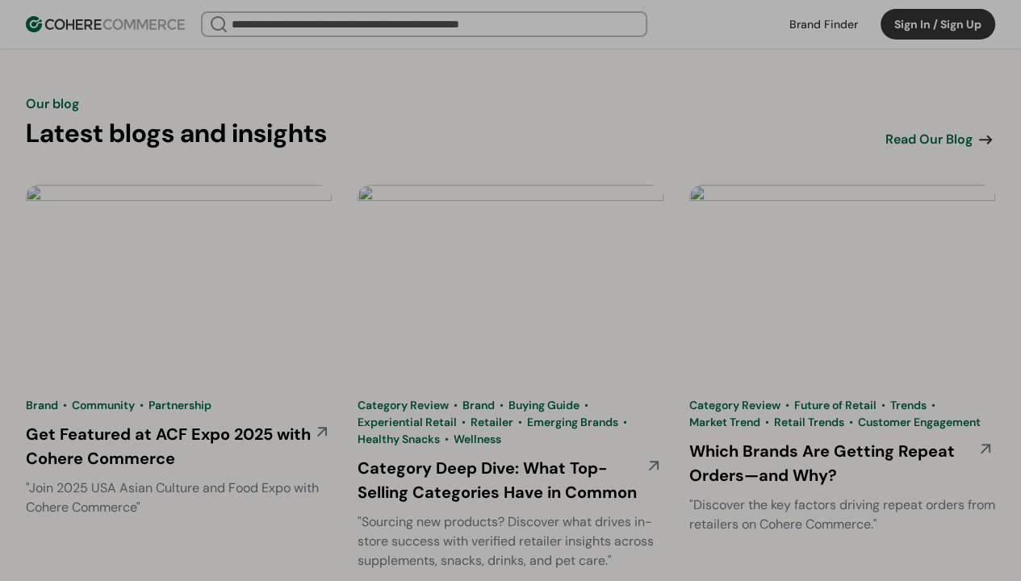
click at [287, 470] on x-pw-glass at bounding box center [510, 290] width 1021 height 581
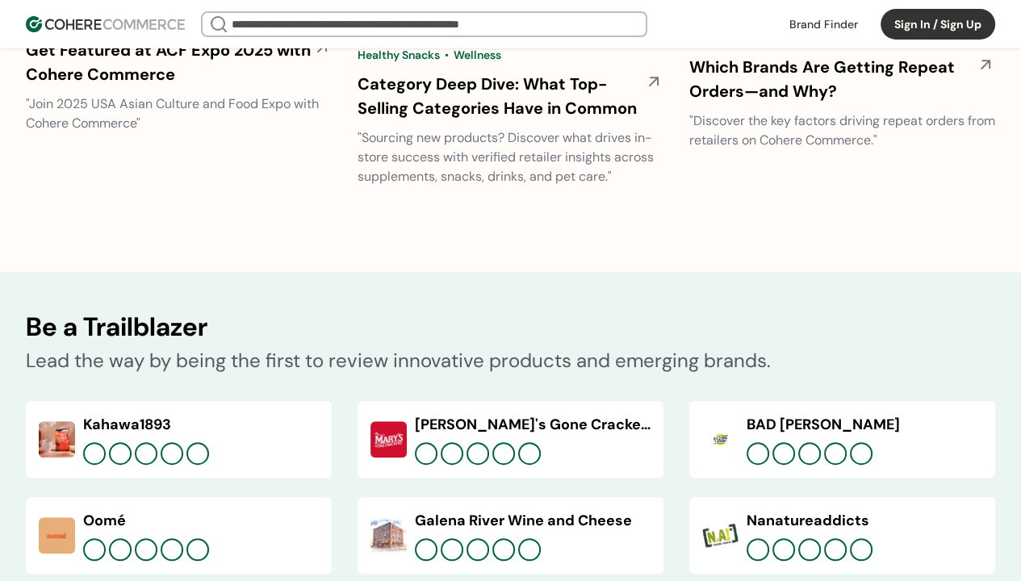
scroll to position [5731, 0]
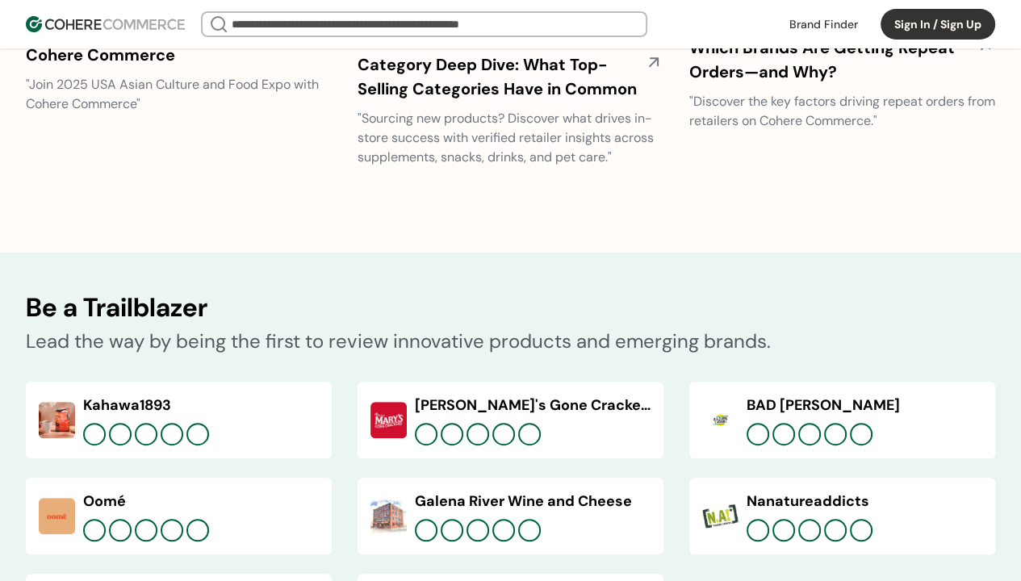
click at [535, 15] on x-pw-glass at bounding box center [510, 290] width 1021 height 581
click at [161, 321] on h2 "Be a Trailblazer" at bounding box center [510, 307] width 969 height 39
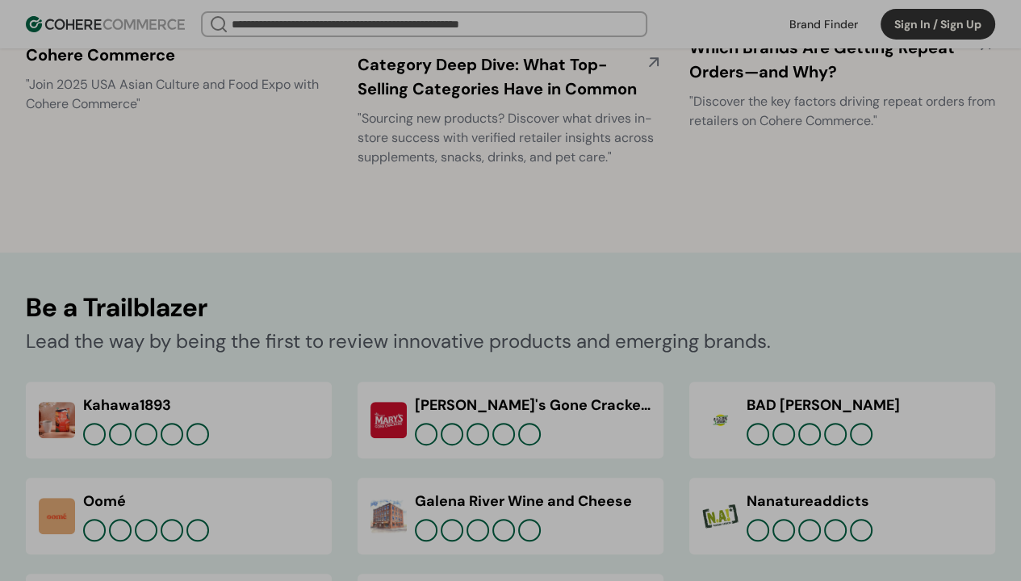
click at [299, 472] on x-pw-glass at bounding box center [510, 290] width 1021 height 581
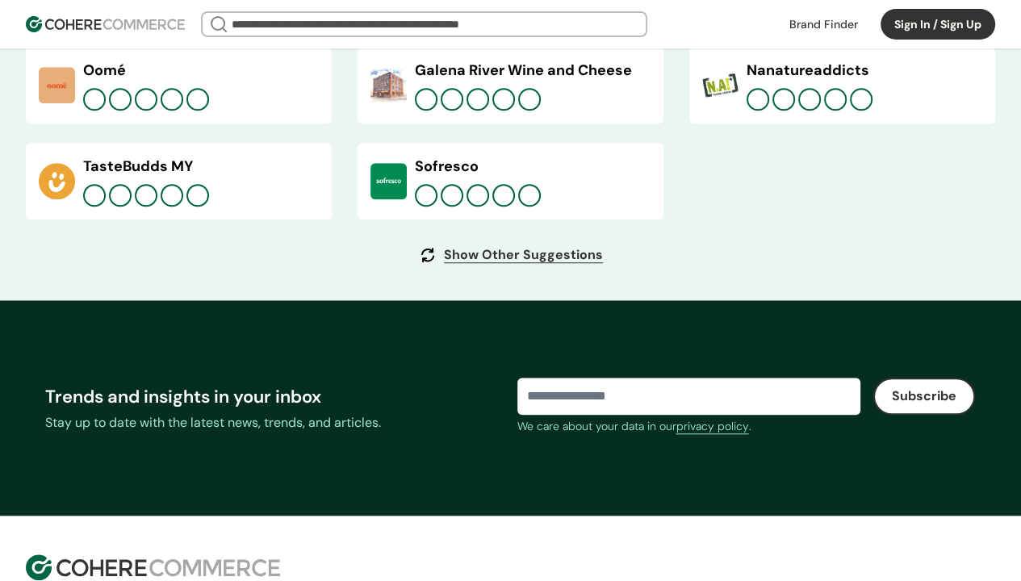
scroll to position [6340, 0]
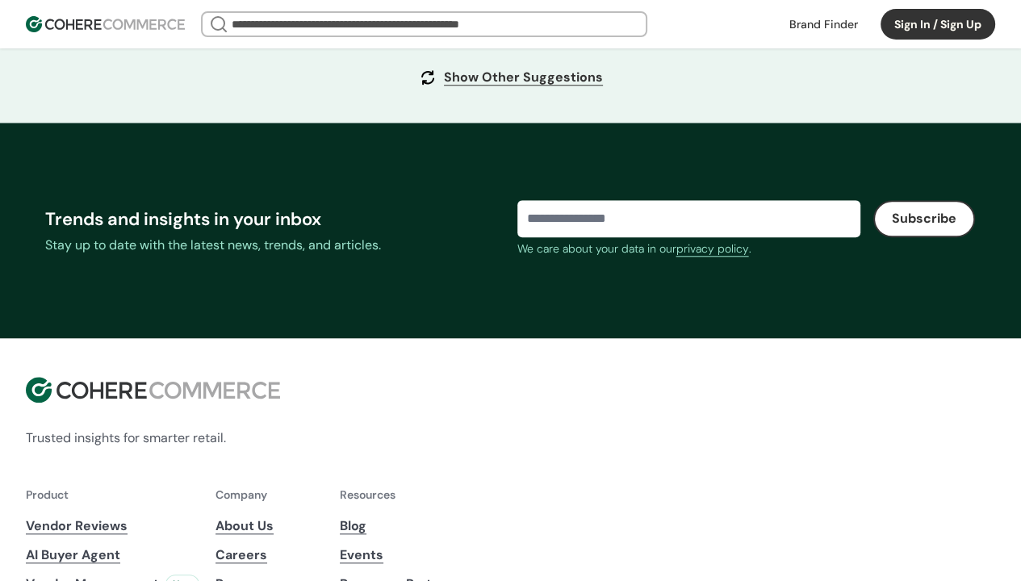
click at [547, 15] on x-pw-glass at bounding box center [510, 290] width 1021 height 581
click at [886, 200] on button "Subscribe" at bounding box center [924, 218] width 102 height 37
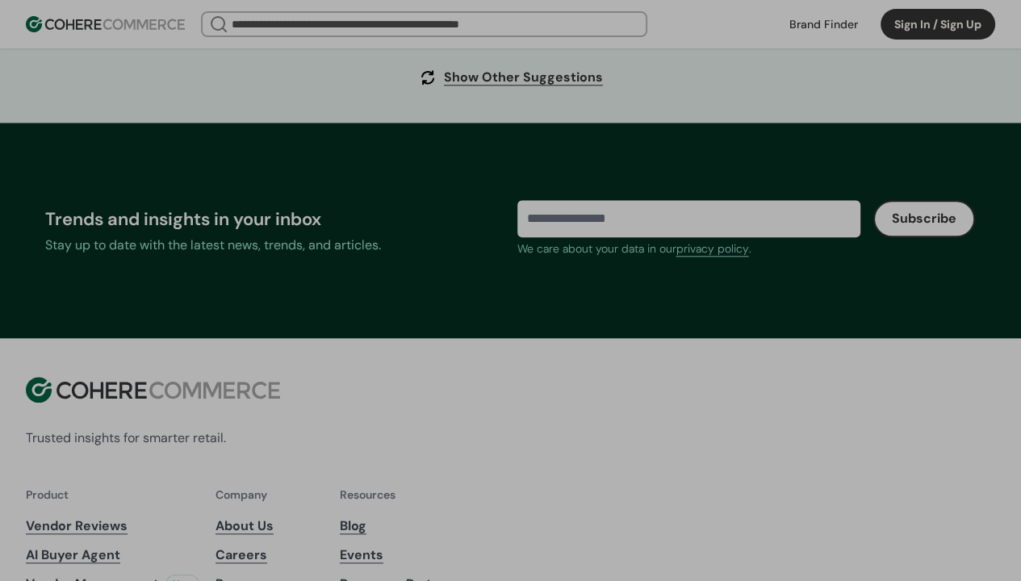
click at [298, 469] on x-pw-glass at bounding box center [510, 290] width 1021 height 581
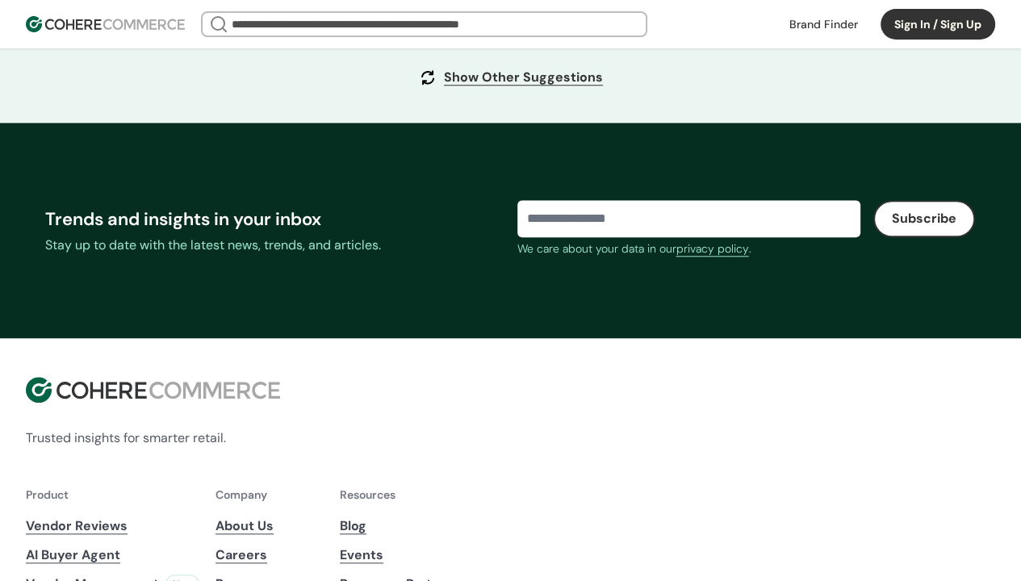
click at [463, 14] on x-pw-glass at bounding box center [510, 290] width 1021 height 581
